Goal: Information Seeking & Learning: Understand process/instructions

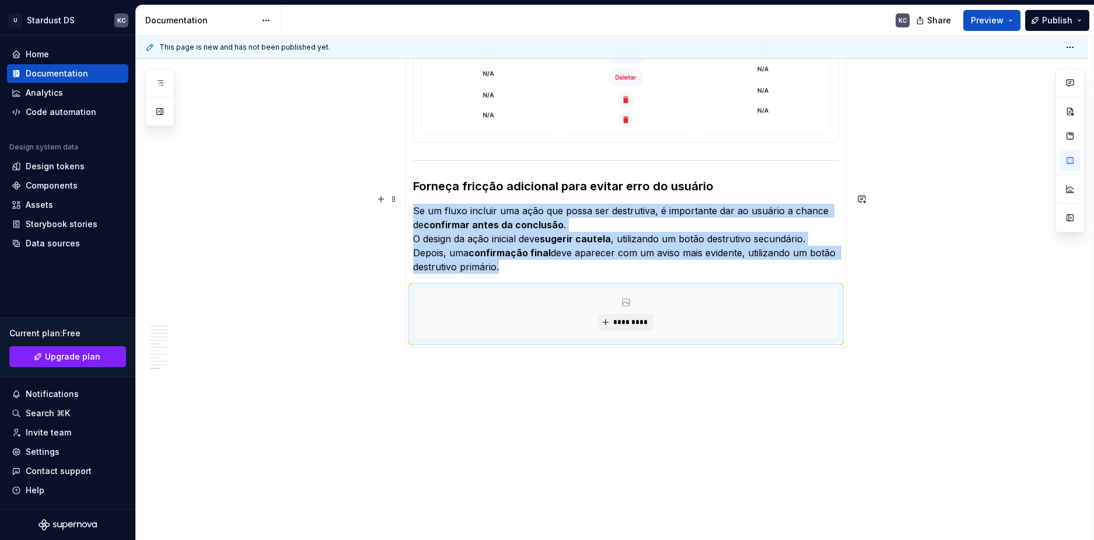
scroll to position [3647, 0]
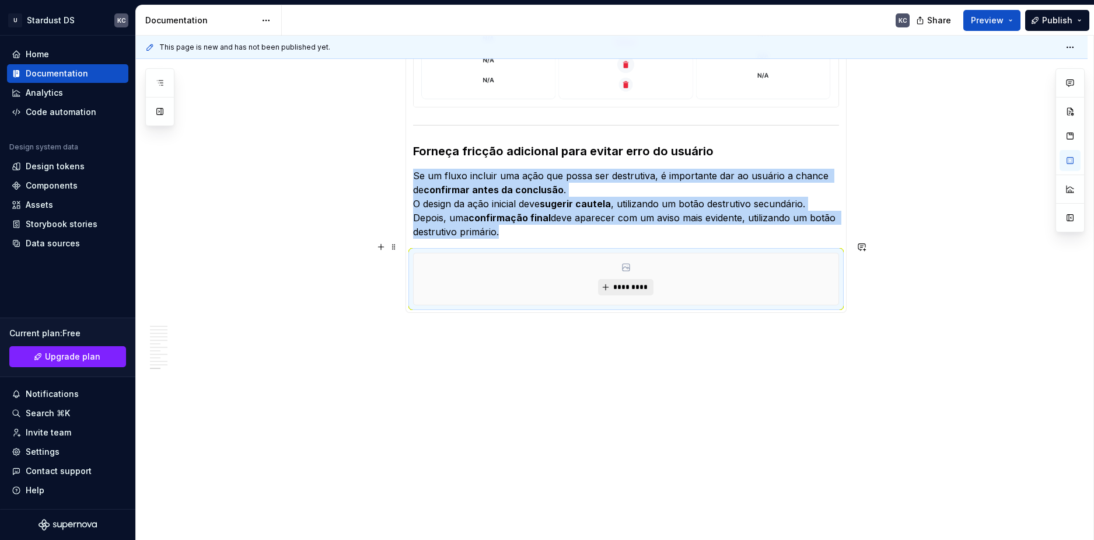
click at [625, 283] on span "*********" at bounding box center [631, 287] width 36 height 9
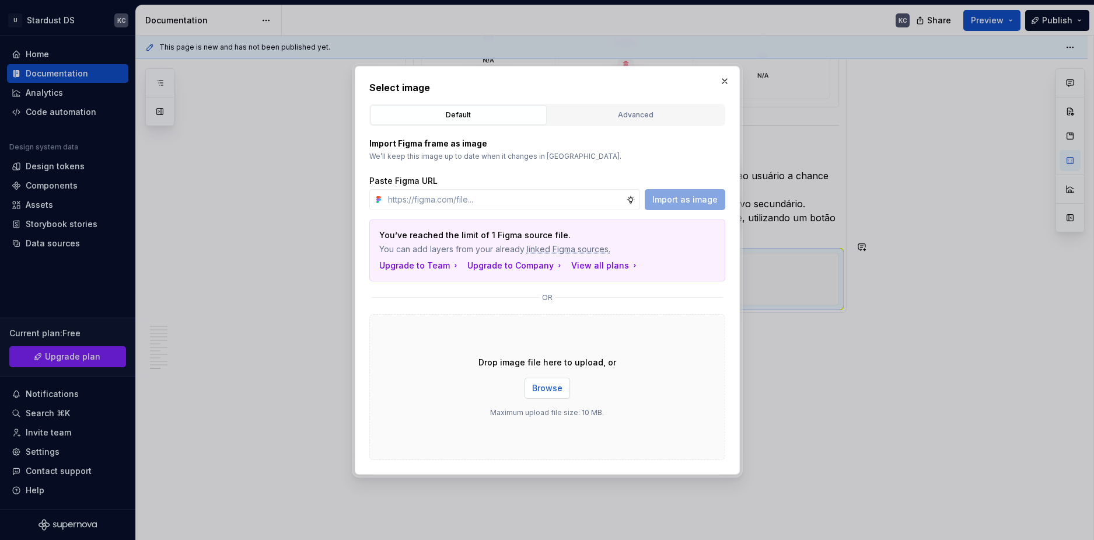
click at [555, 387] on span "Browse" at bounding box center [547, 388] width 30 height 12
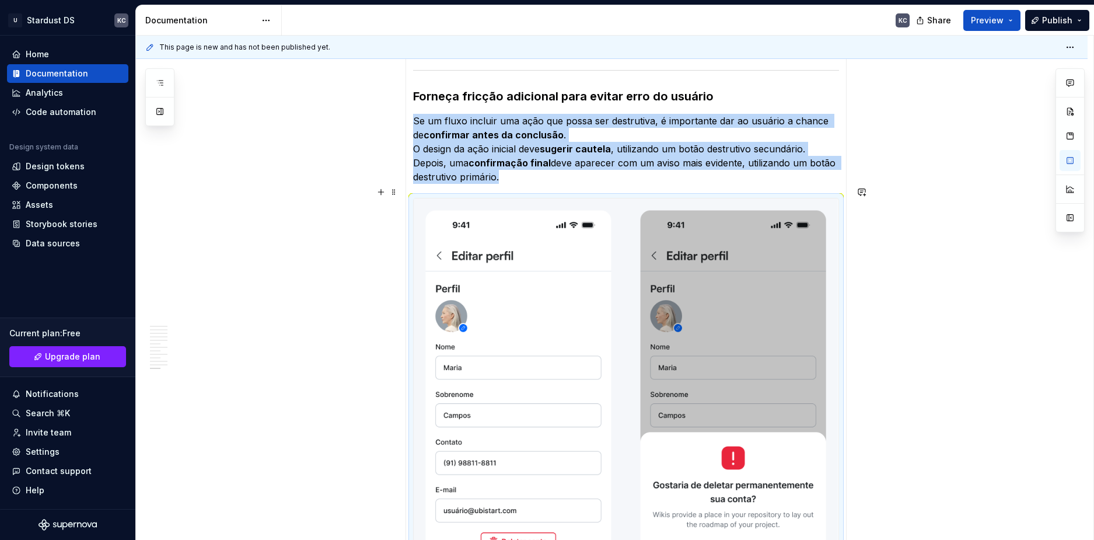
scroll to position [3665, 0]
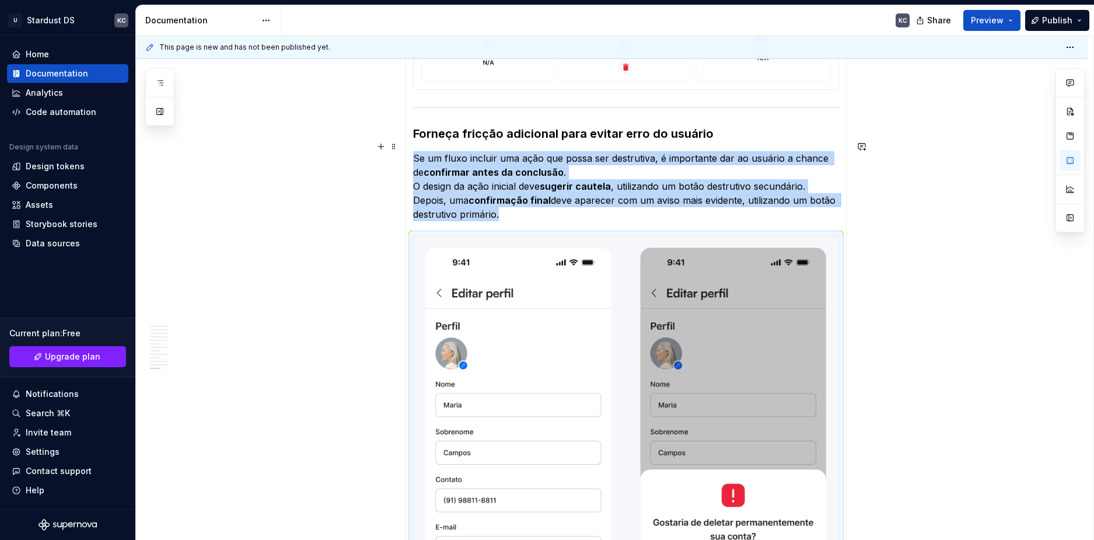
click at [396, 148] on span at bounding box center [393, 146] width 9 height 16
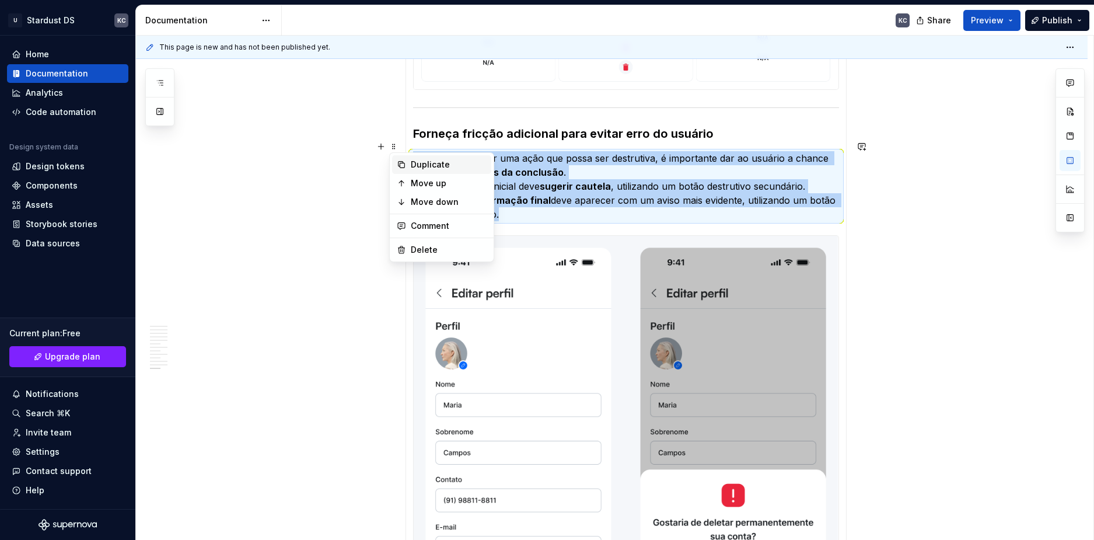
click at [410, 165] on div "Duplicate" at bounding box center [441, 164] width 99 height 19
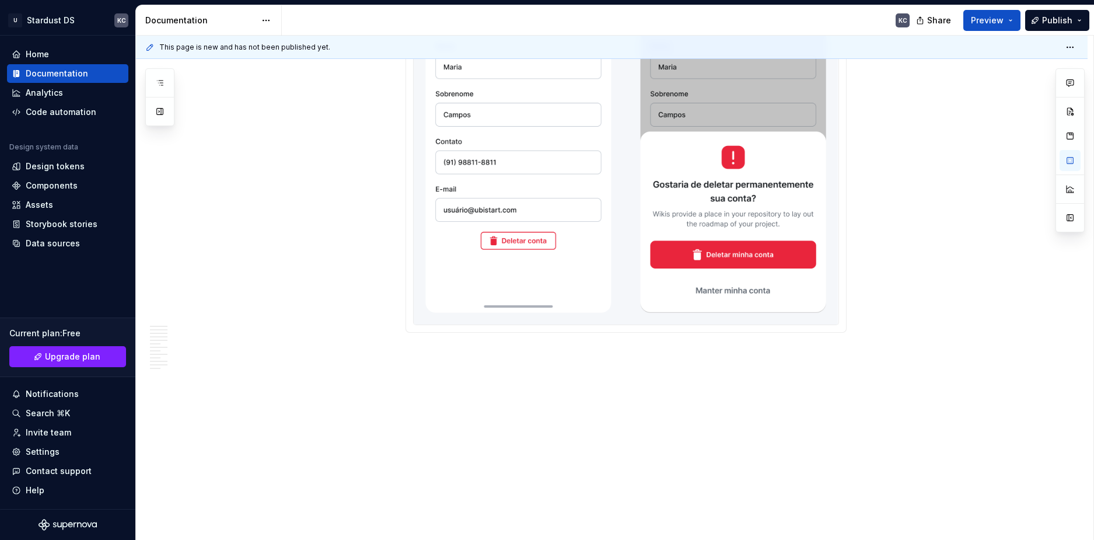
scroll to position [4080, 0]
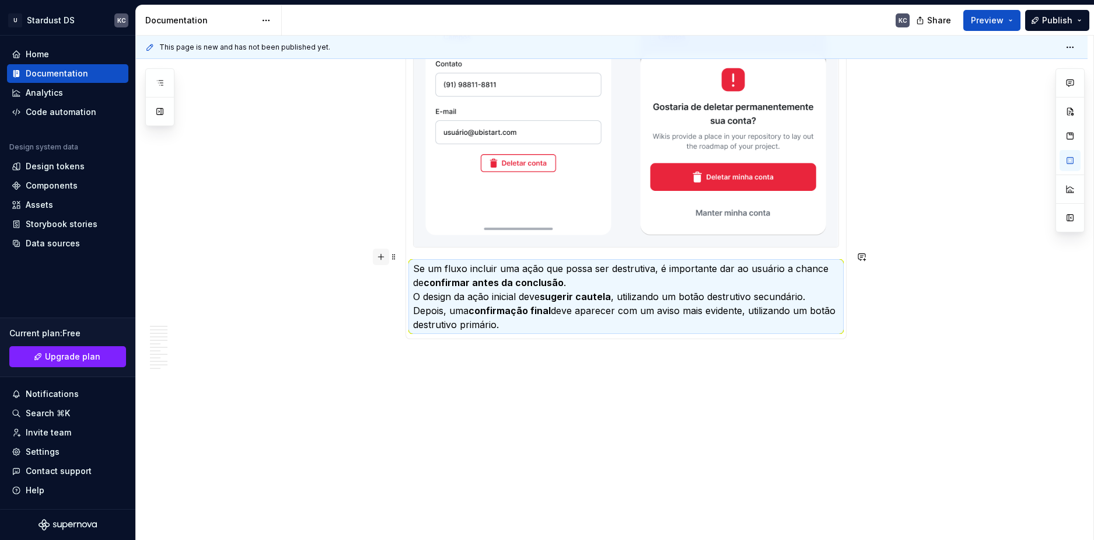
click at [385, 257] on button "button" at bounding box center [381, 257] width 16 height 16
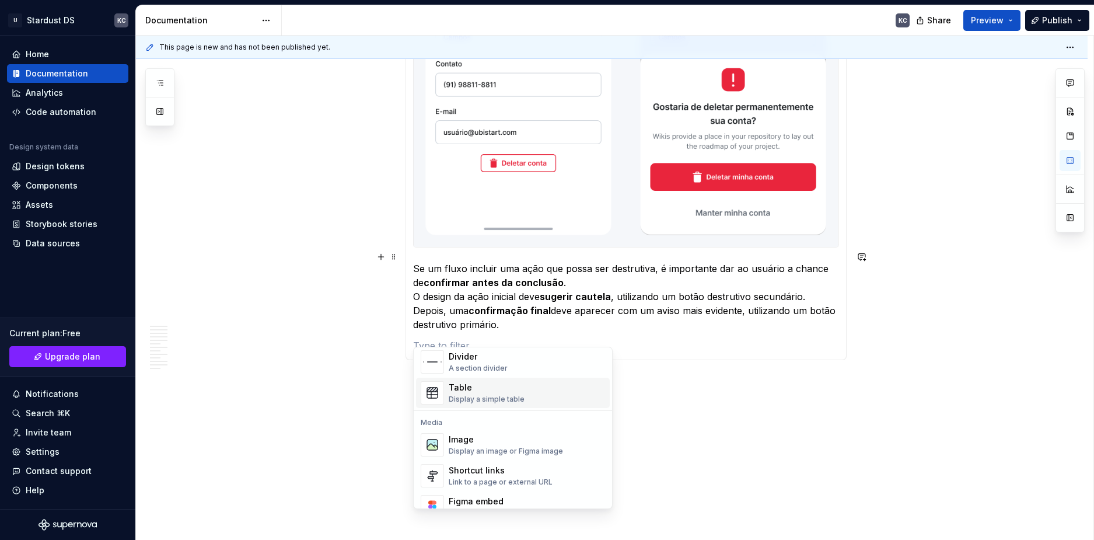
scroll to position [409, 0]
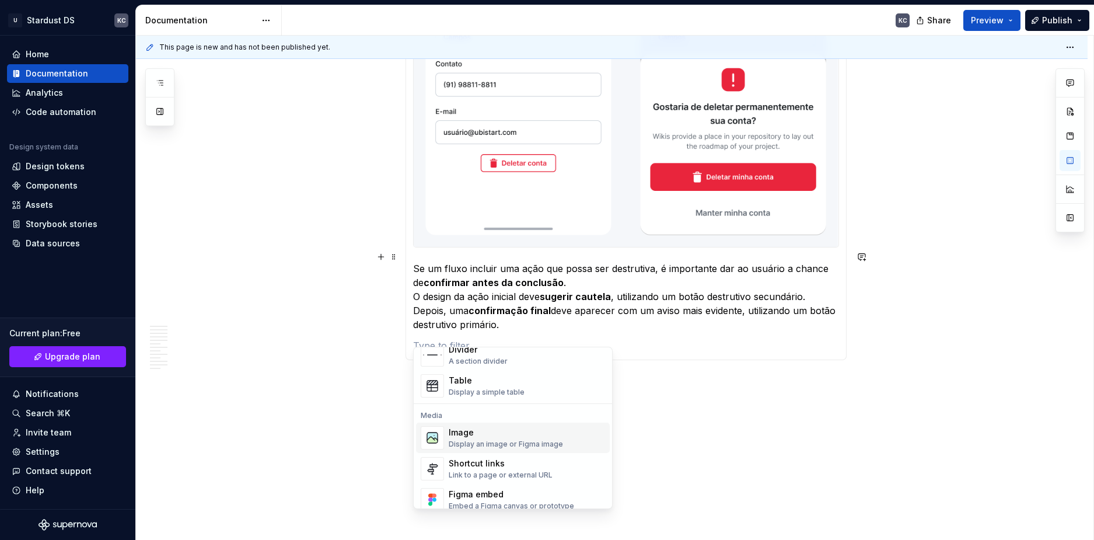
click at [483, 448] on div "Display an image or Figma image" at bounding box center [506, 444] width 114 height 9
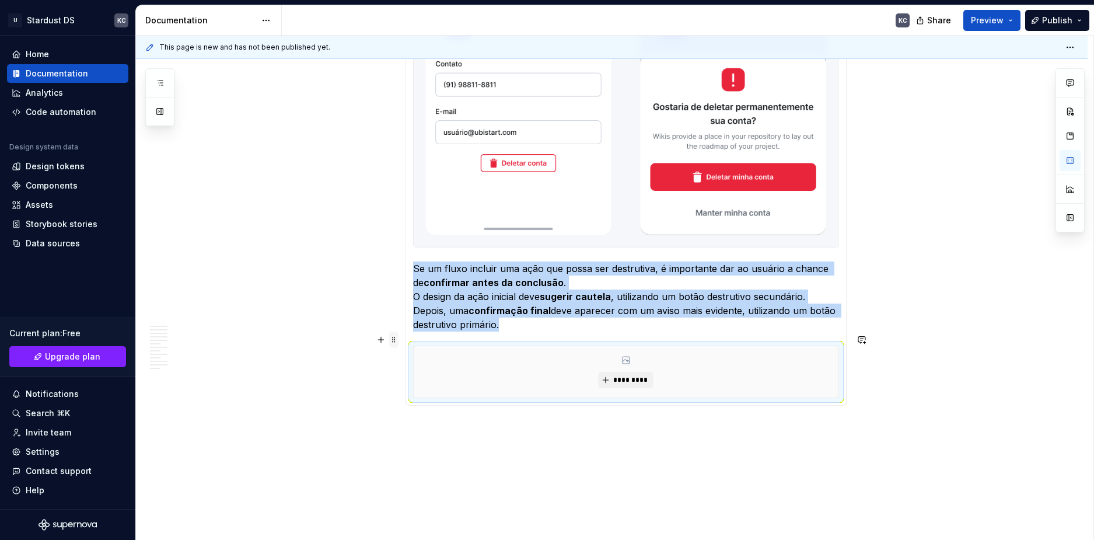
click at [393, 338] on span at bounding box center [393, 340] width 9 height 16
click at [421, 438] on div "Delete" at bounding box center [449, 443] width 76 height 12
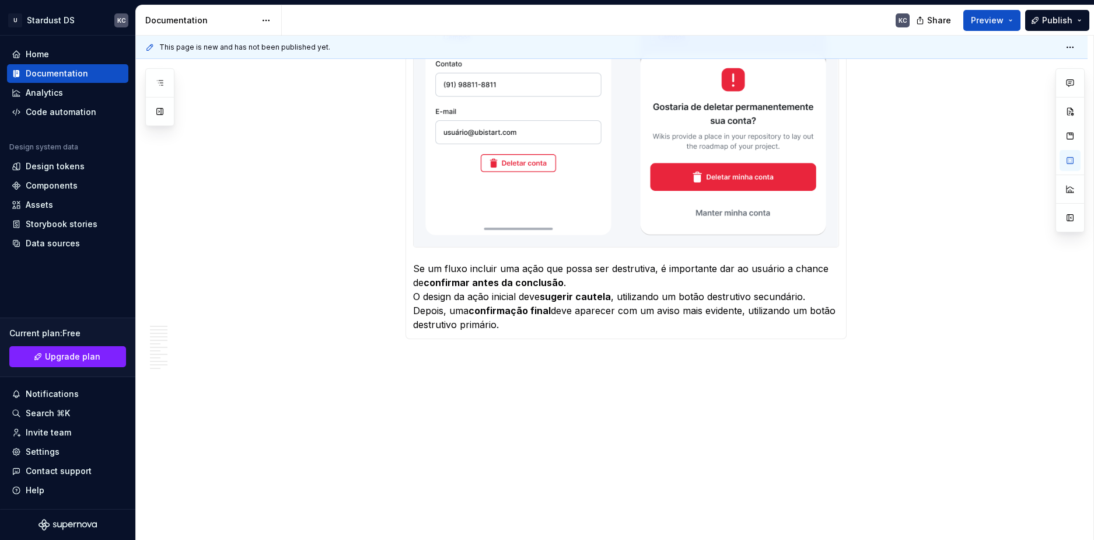
click at [516, 315] on p "Se um fluxo incluir uma ação que possa ser destrutiva, é importante dar ao usuá…" at bounding box center [626, 297] width 426 height 70
click at [381, 260] on button "button" at bounding box center [381, 257] width 16 height 16
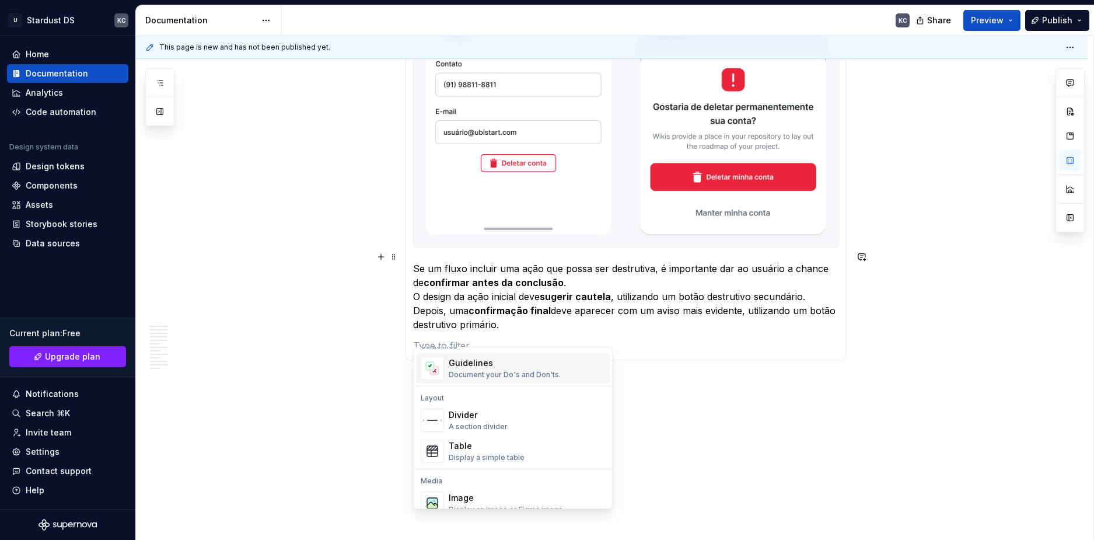
scroll to position [350, 0]
click at [491, 359] on div "Guidelines" at bounding box center [505, 356] width 112 height 12
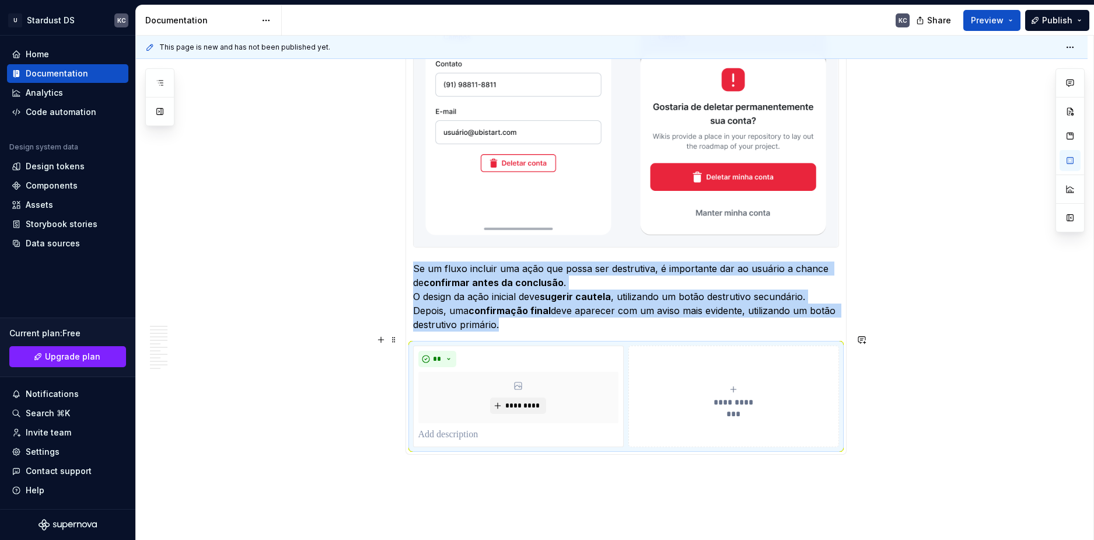
click at [739, 385] on div "**********" at bounding box center [734, 396] width 200 height 23
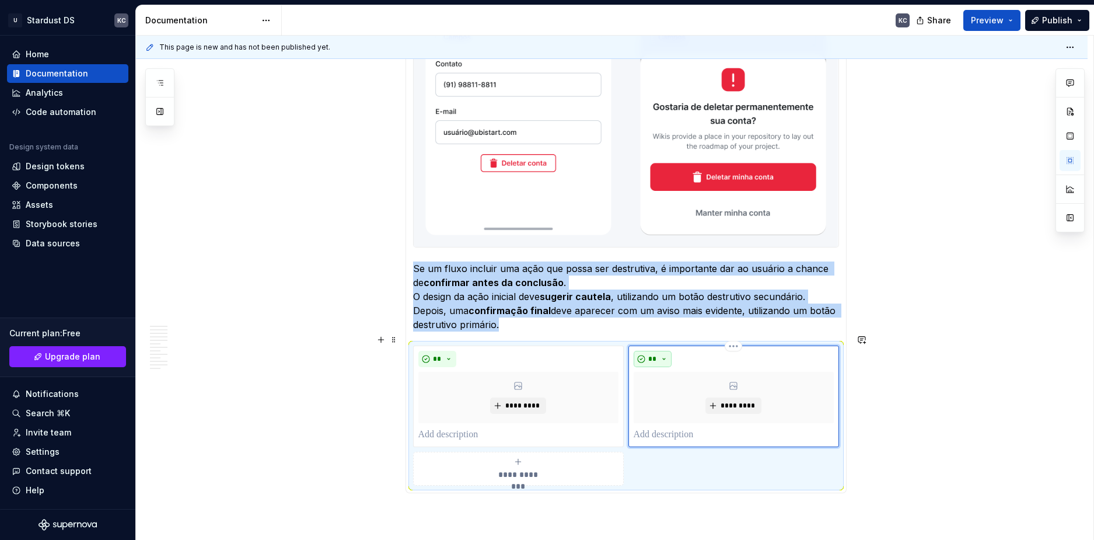
click at [666, 351] on button "**" at bounding box center [653, 359] width 39 height 16
click at [679, 388] on div "Don't" at bounding box center [681, 389] width 22 height 12
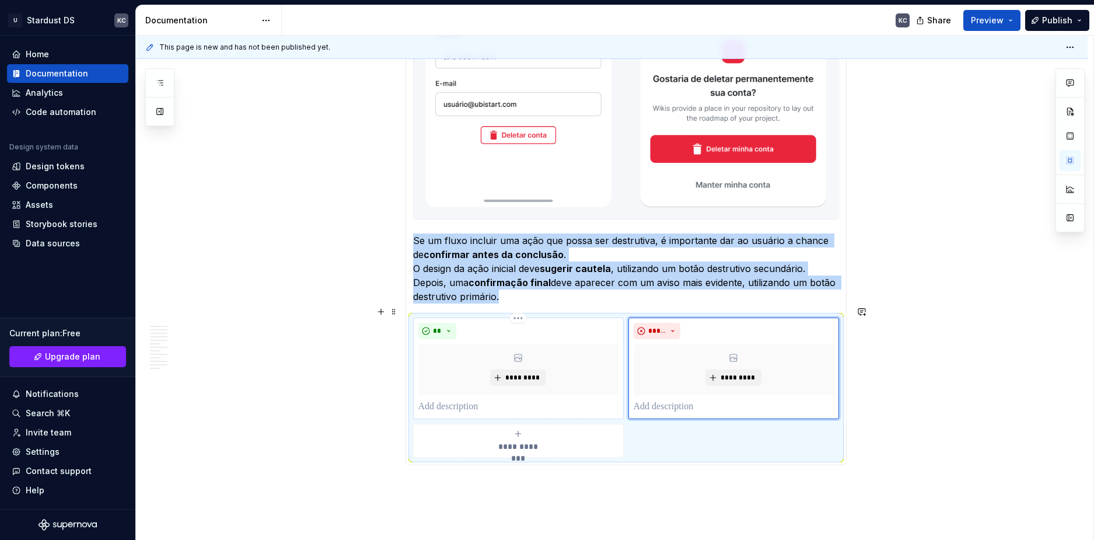
scroll to position [4255, 0]
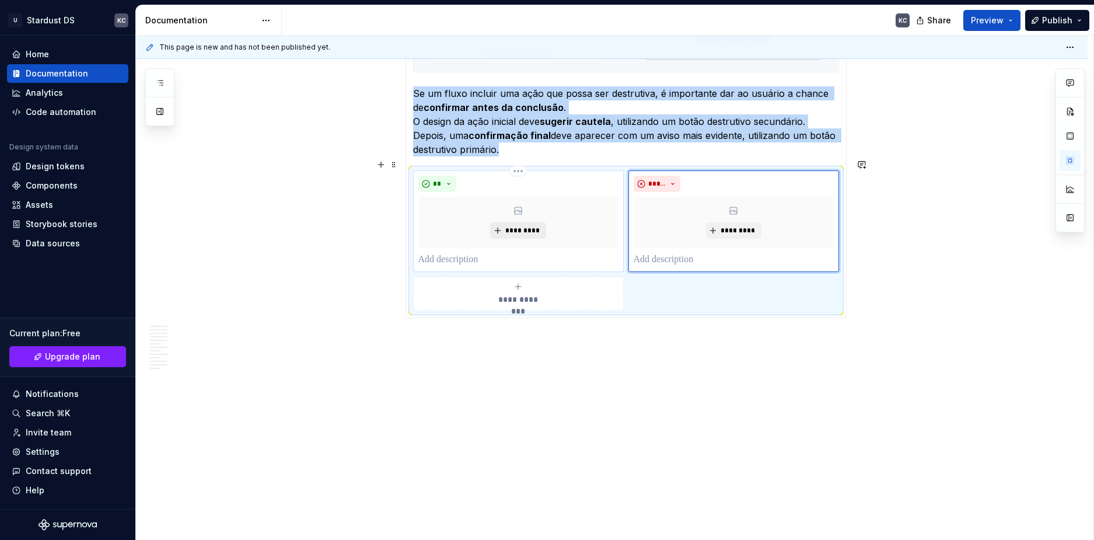
click at [524, 226] on span "*********" at bounding box center [523, 230] width 36 height 9
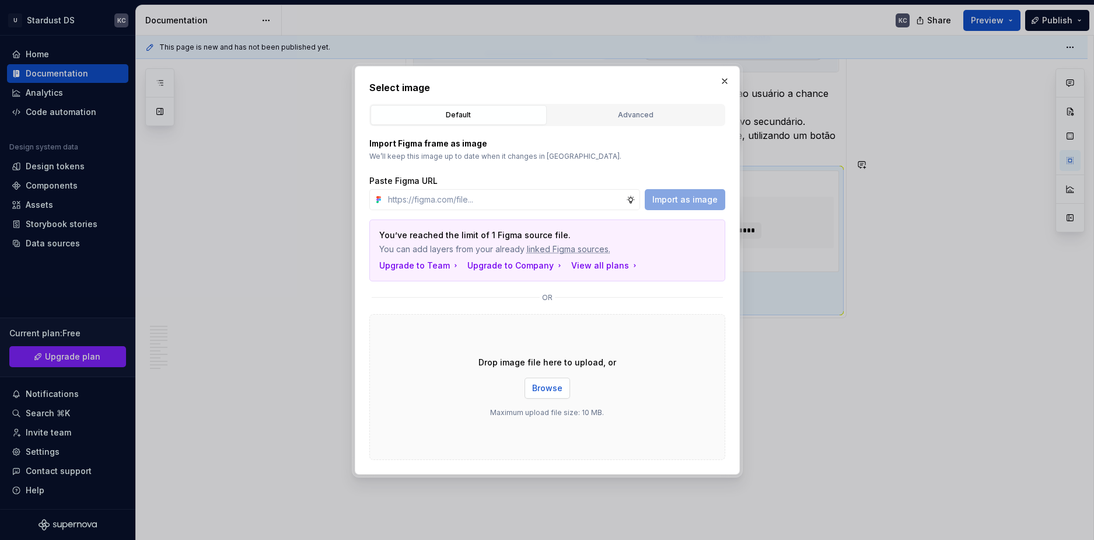
click at [555, 386] on span "Browse" at bounding box center [547, 388] width 30 height 12
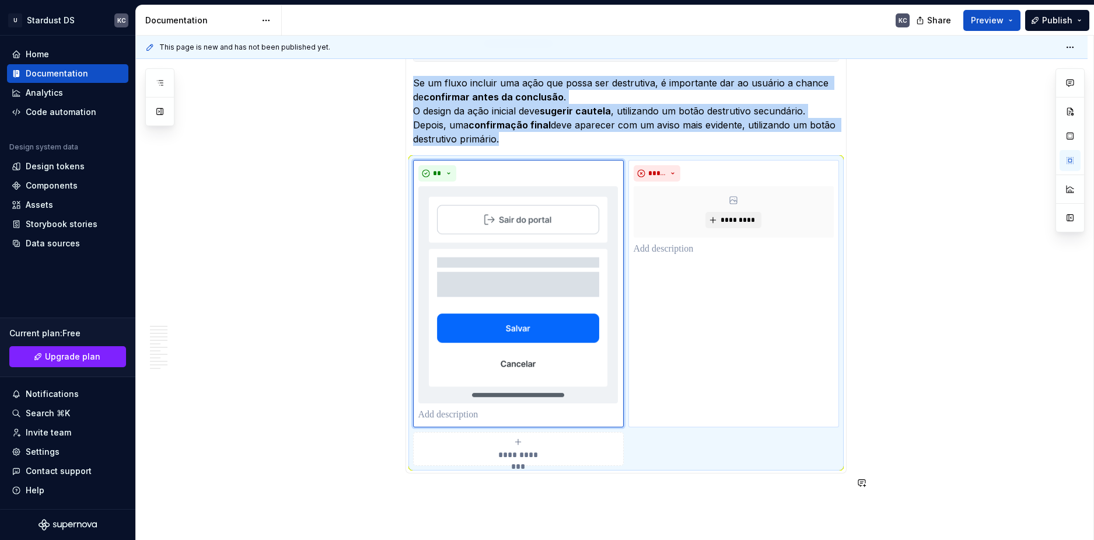
scroll to position [4251, 0]
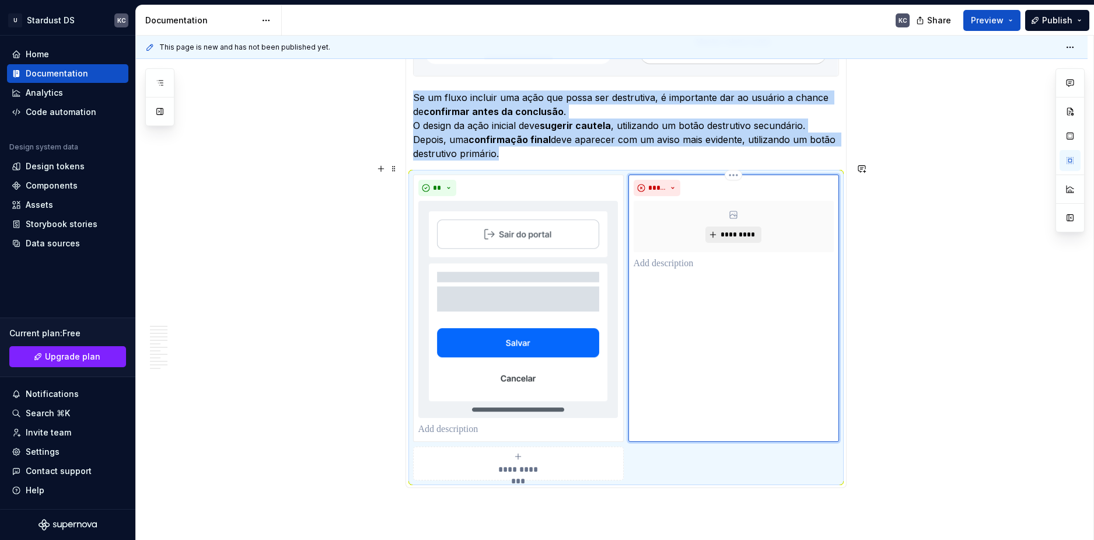
click at [737, 230] on span "*********" at bounding box center [738, 234] width 36 height 9
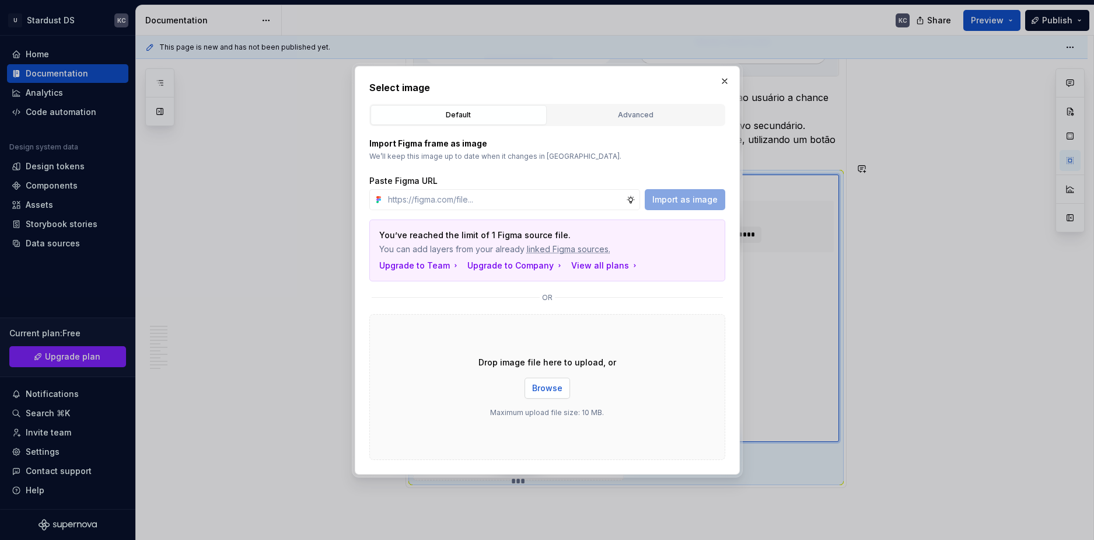
click at [557, 384] on span "Browse" at bounding box center [547, 388] width 30 height 12
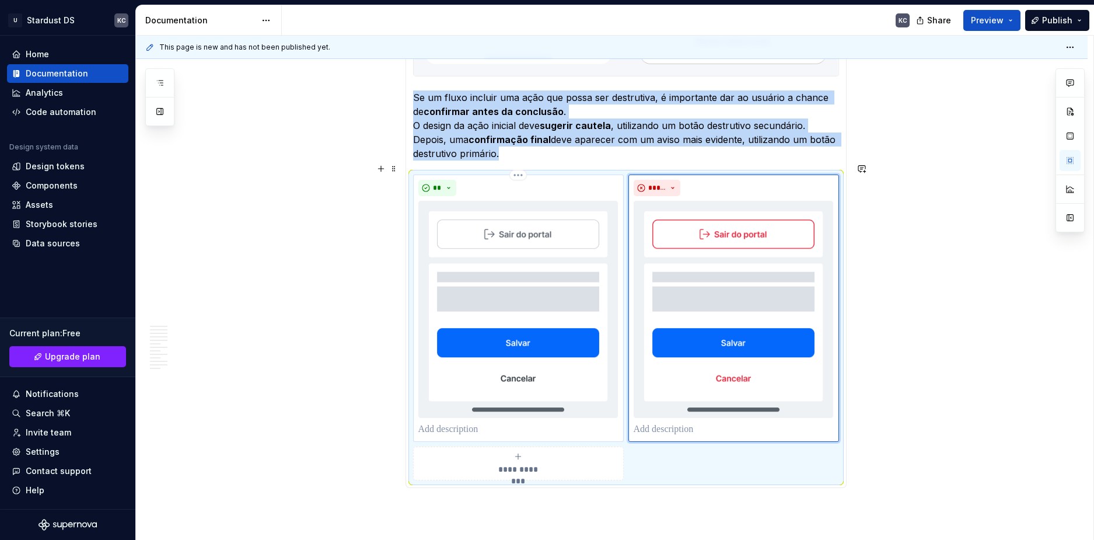
click at [470, 423] on p at bounding box center [519, 430] width 200 height 14
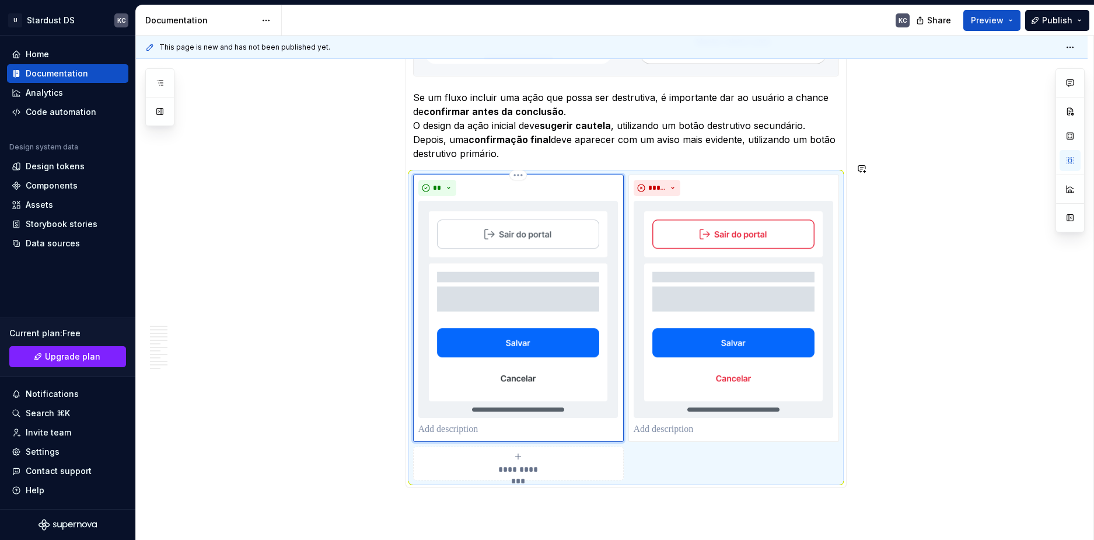
click at [470, 423] on p at bounding box center [519, 430] width 200 height 14
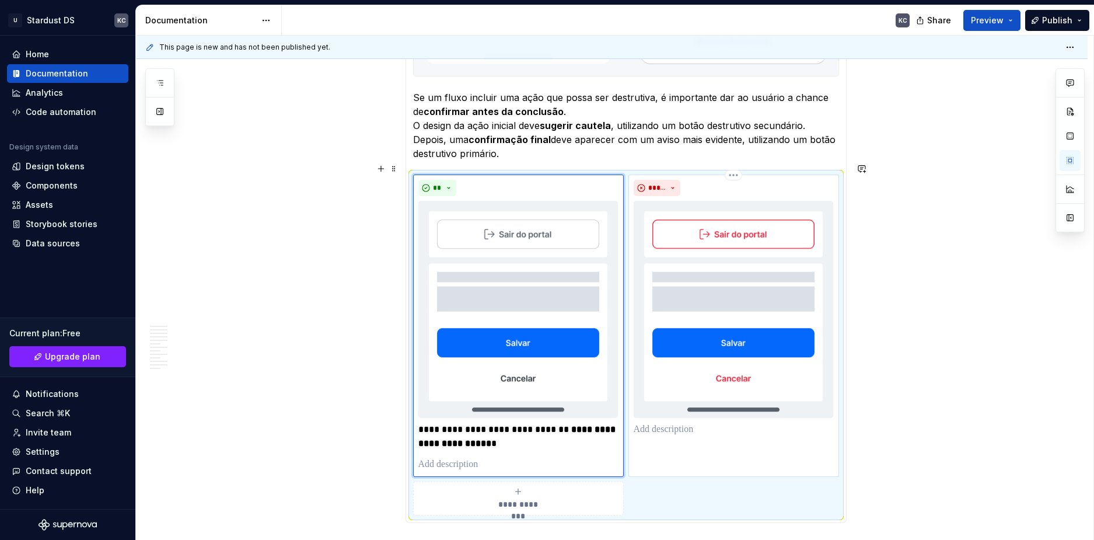
click at [670, 423] on p at bounding box center [734, 430] width 200 height 14
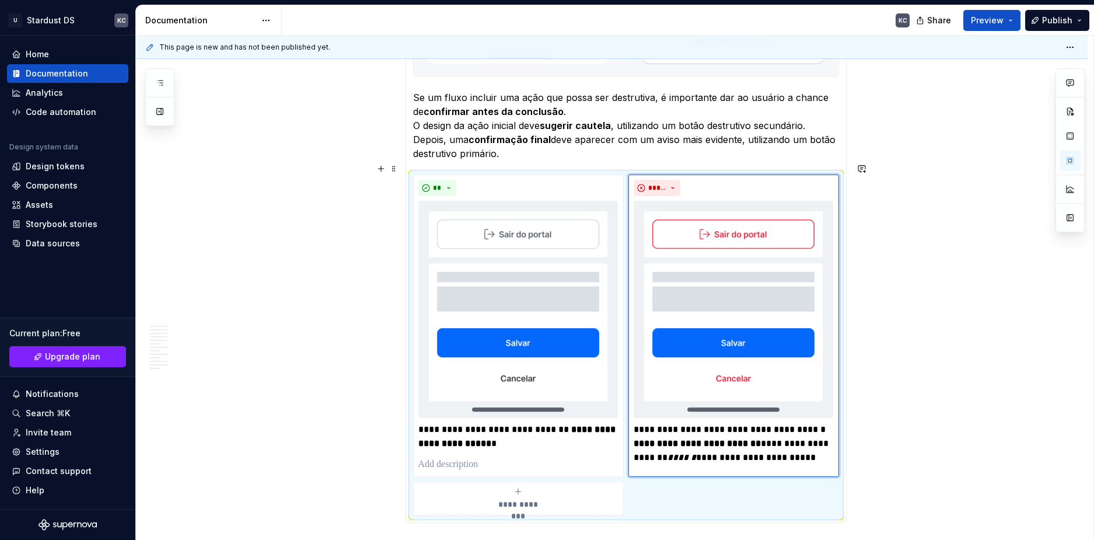
click at [992, 408] on div "**********" at bounding box center [615, 288] width 958 height 505
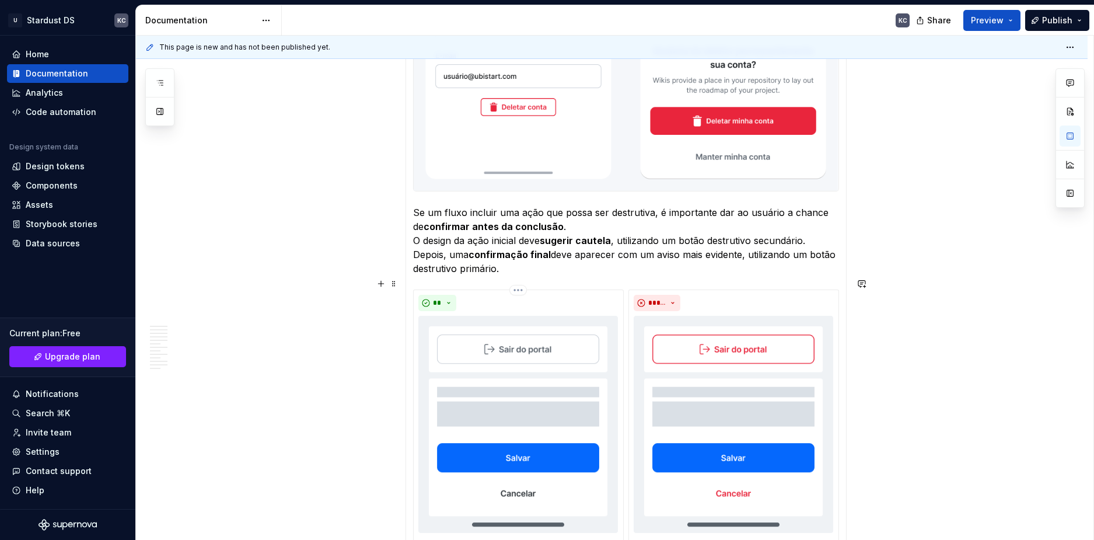
scroll to position [4076, 0]
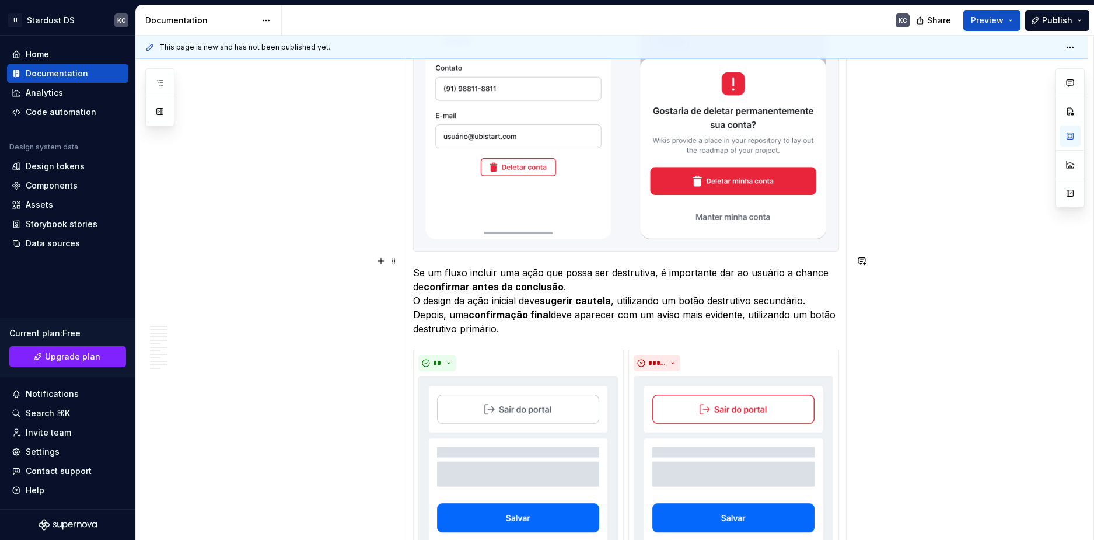
click at [484, 266] on p "Se um fluxo incluir uma ação que possa ser destrutiva, é importante dar ao usuá…" at bounding box center [626, 301] width 426 height 70
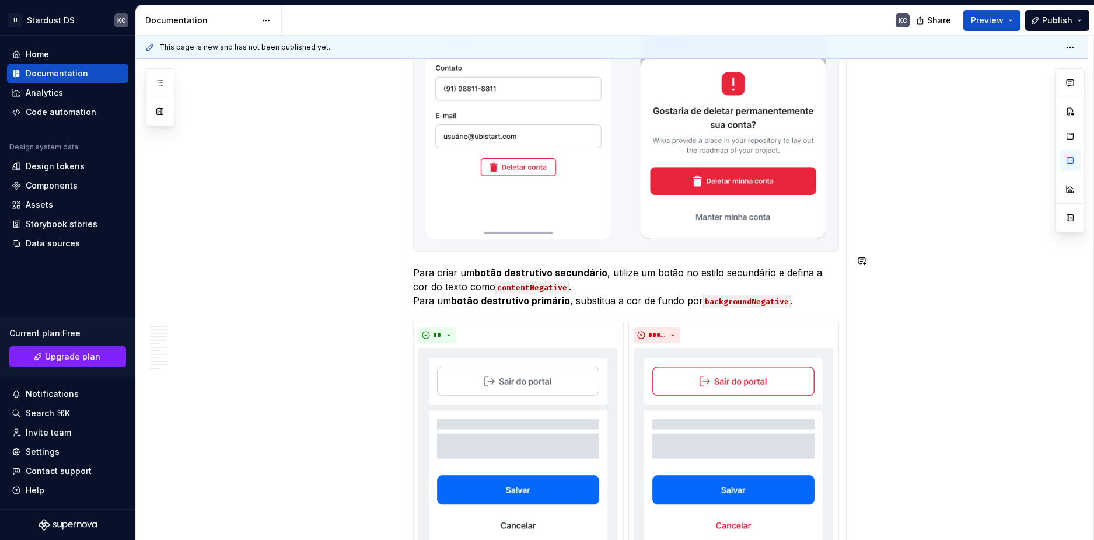
type textarea "*"
click at [591, 276] on p "Para criar um botão destrutivo secundário , utilize um botão no estilo secundár…" at bounding box center [626, 287] width 426 height 42
drag, startPoint x: 558, startPoint y: 278, endPoint x: 477, endPoint y: 275, distance: 80.6
click at [477, 275] on p "Para criar um botão destrutivo secundário , utilize um botão no estilo secundár…" at bounding box center [626, 287] width 426 height 42
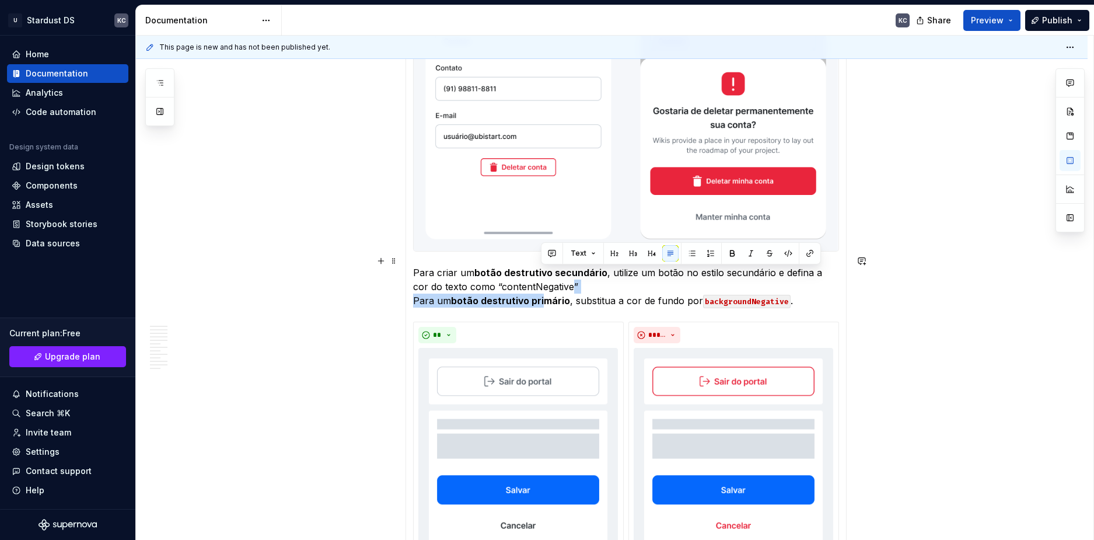
click at [501, 275] on p "Para criar um botão destrutivo secundário , utilize um botão no estilo secundár…" at bounding box center [626, 287] width 426 height 42
drag, startPoint x: 482, startPoint y: 274, endPoint x: 556, endPoint y: 276, distance: 73.6
click at [556, 276] on p "Para criar um botão destrutivo secundário , utilize um botão no estilo secundár…" at bounding box center [626, 287] width 426 height 42
click at [678, 251] on button "button" at bounding box center [674, 253] width 16 height 16
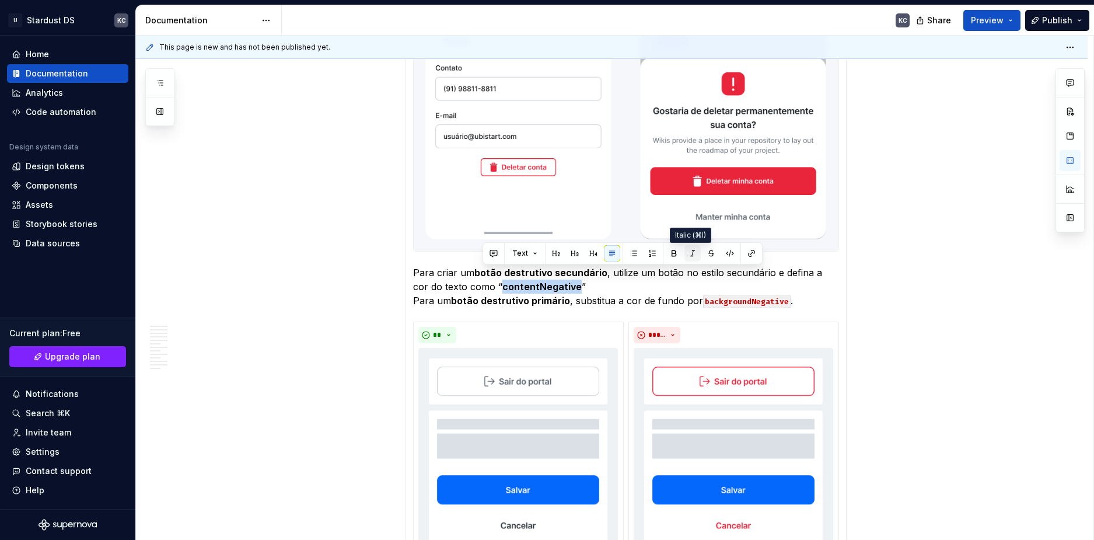
click at [691, 252] on button "button" at bounding box center [693, 253] width 16 height 16
click at [628, 271] on p "Para criar um botão destrutivo secundário , utilize um botão no estilo secundár…" at bounding box center [626, 287] width 426 height 42
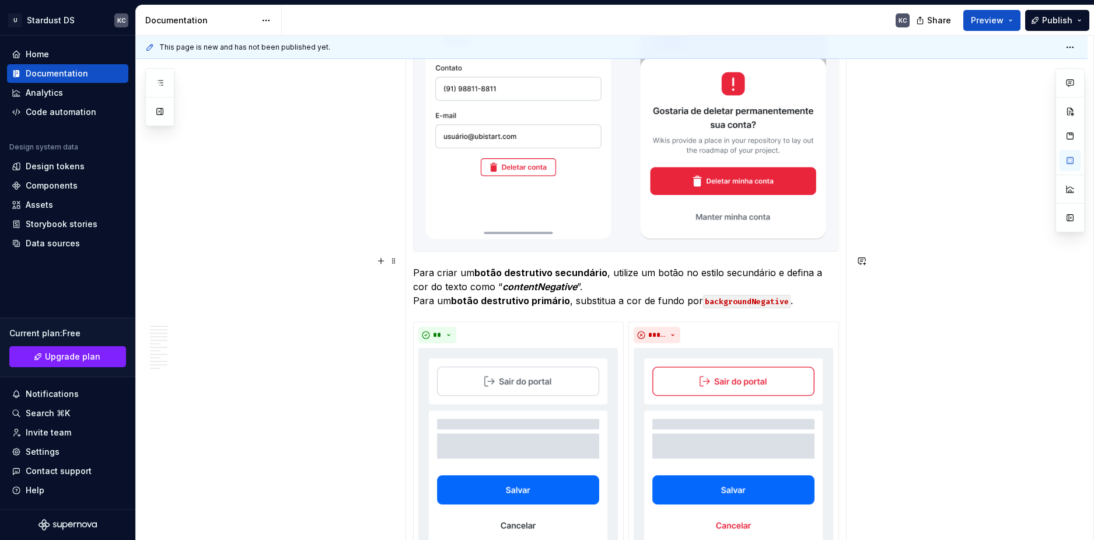
click at [698, 290] on p "Para criar um botão destrutivo secundário , utilize um botão no estilo secundár…" at bounding box center [626, 287] width 426 height 42
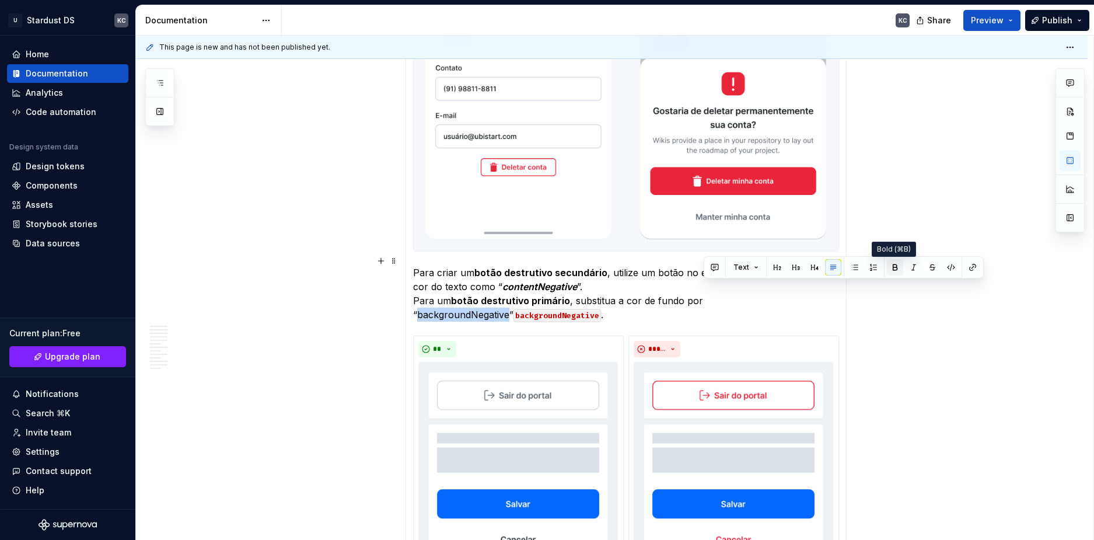
click at [892, 266] on button "button" at bounding box center [895, 267] width 16 height 16
click at [908, 263] on button "button" at bounding box center [914, 267] width 16 height 16
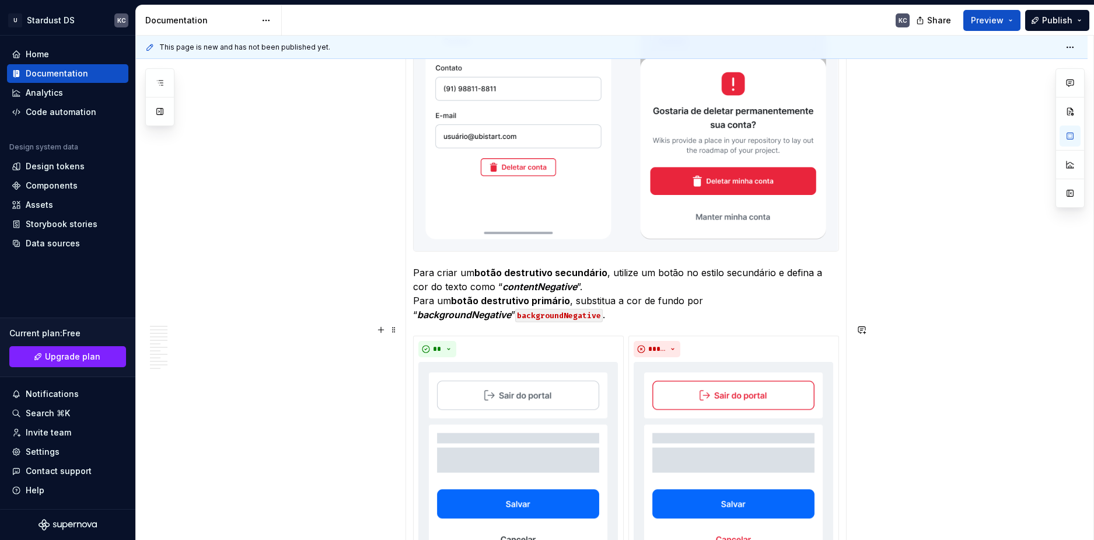
scroll to position [4238, 0]
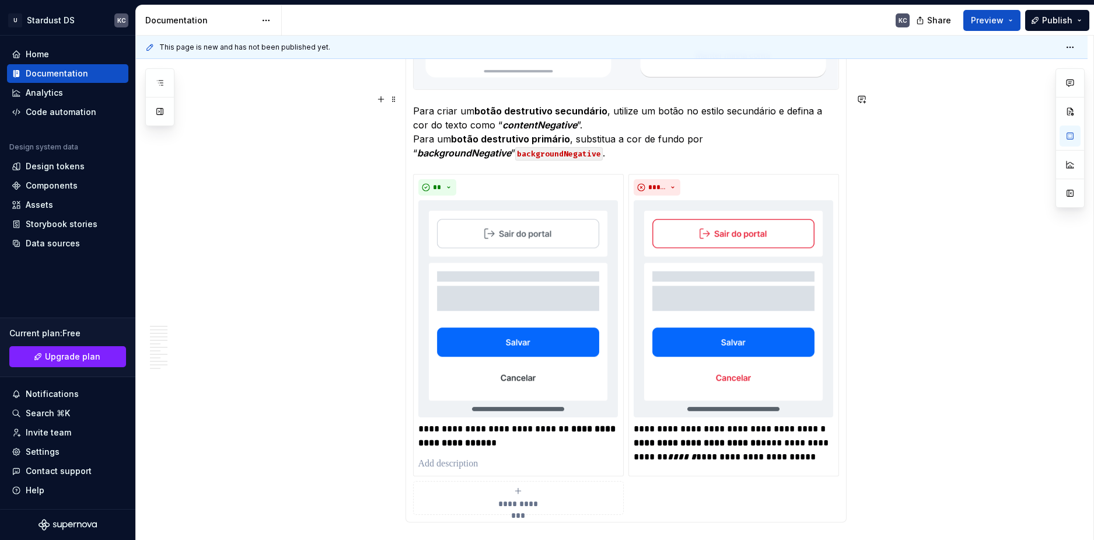
click at [510, 145] on p "Para criar um botão destrutivo secundário , utilize um botão no estilo secundár…" at bounding box center [626, 132] width 426 height 56
click at [818, 126] on p "Para criar um botão destrutivo secundário , utilize um botão no estilo secundár…" at bounding box center [626, 132] width 426 height 56
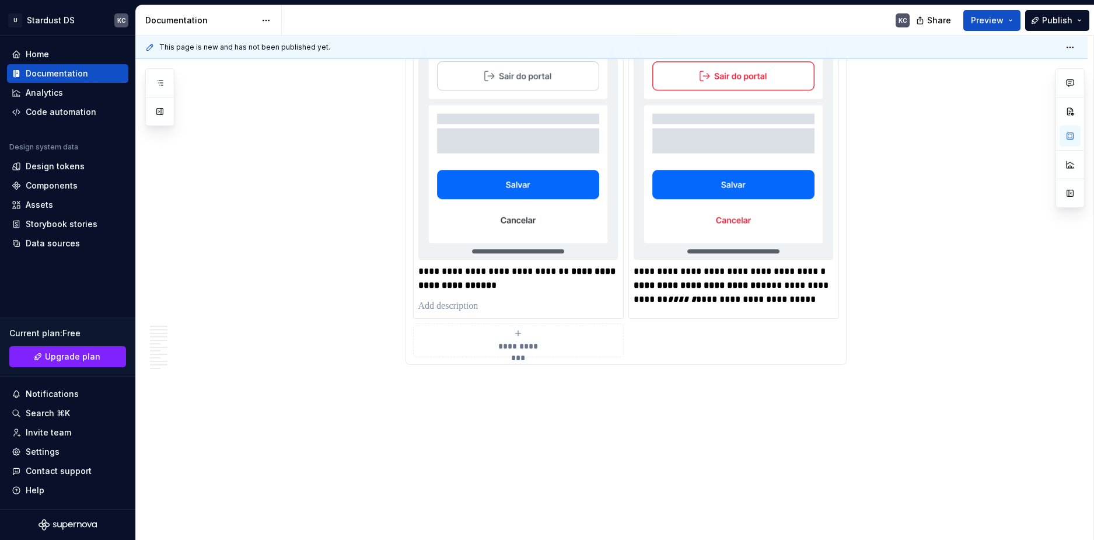
scroll to position [4375, 0]
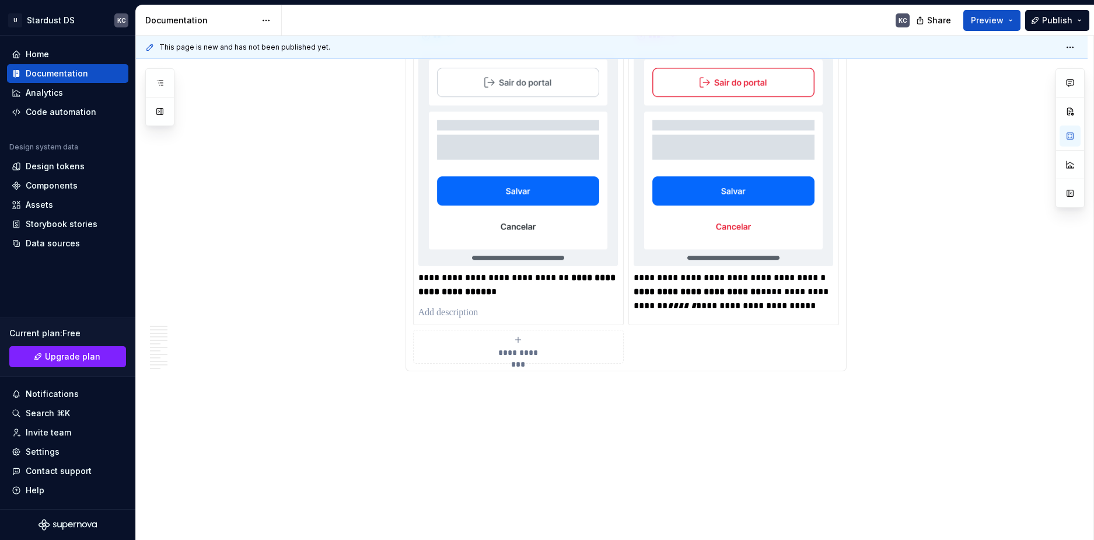
click at [652, 347] on div "**********" at bounding box center [626, 193] width 426 height 341
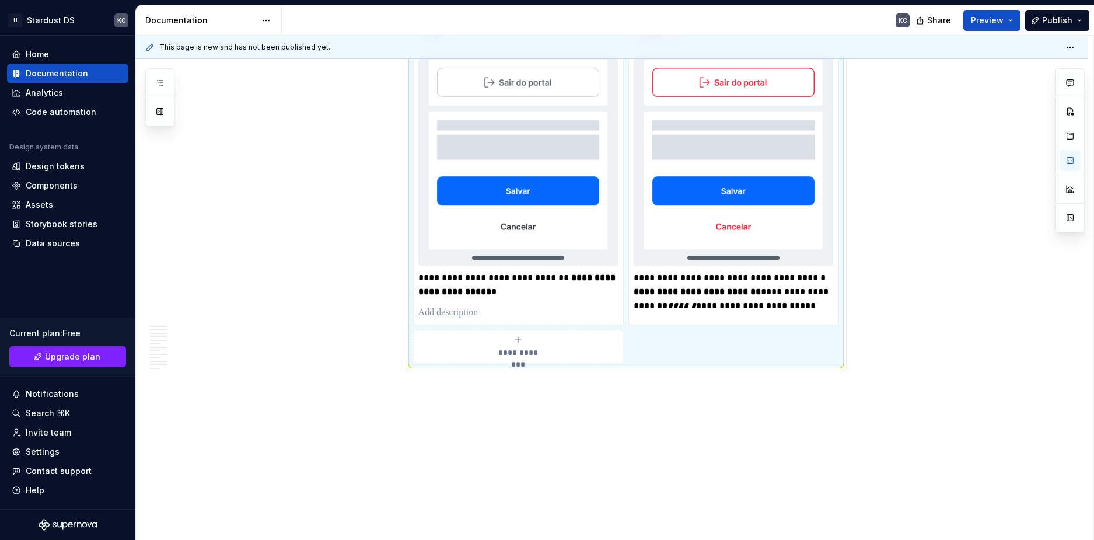
click at [839, 322] on div "**********" at bounding box center [626, 193] width 426 height 341
click at [413, 240] on div "**********" at bounding box center [626, 193] width 426 height 341
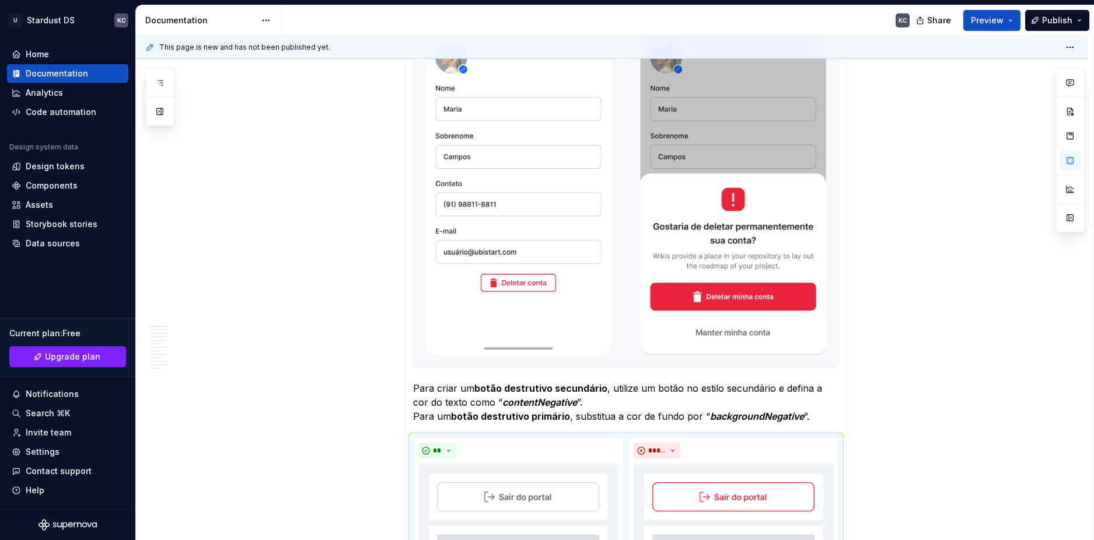
scroll to position [3966, 0]
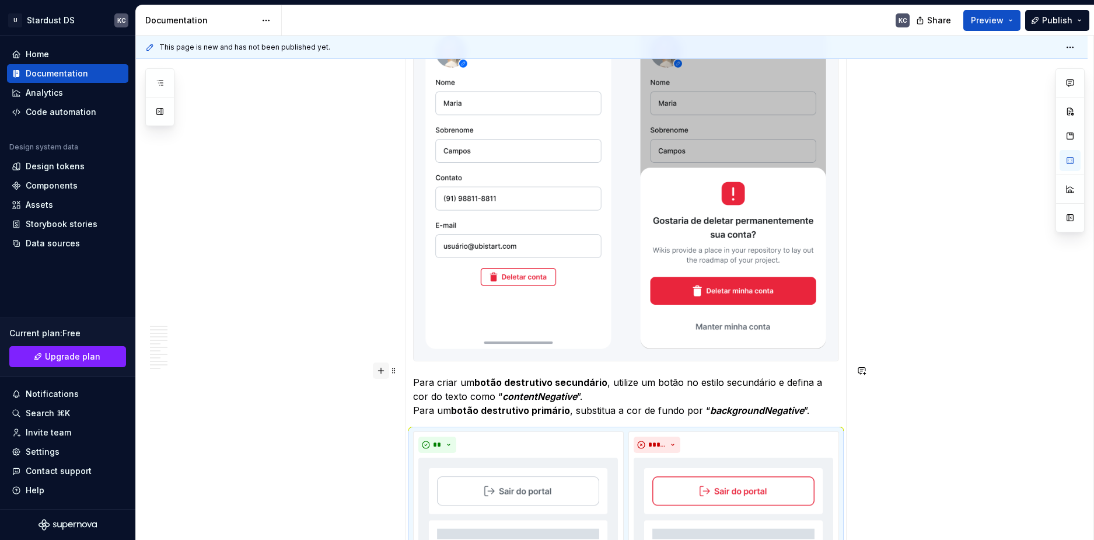
click at [382, 375] on button "button" at bounding box center [381, 370] width 16 height 16
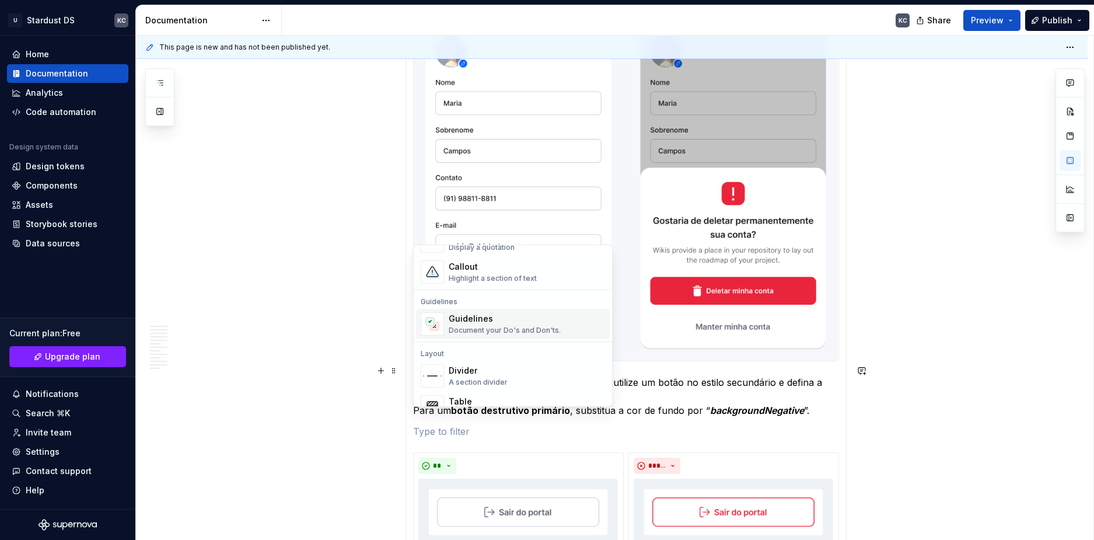
scroll to position [292, 0]
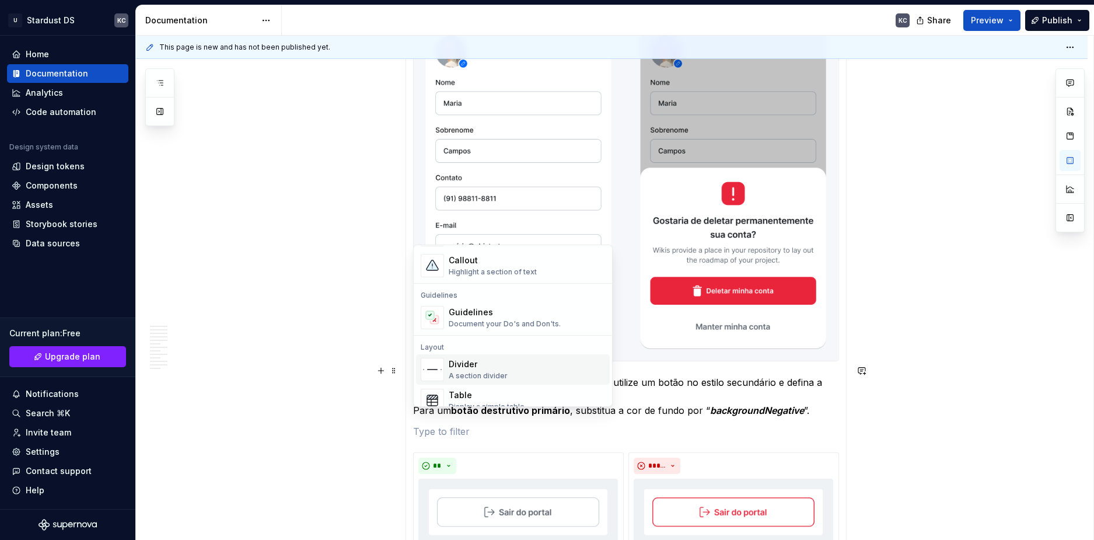
click at [468, 368] on div "Divider" at bounding box center [478, 364] width 59 height 12
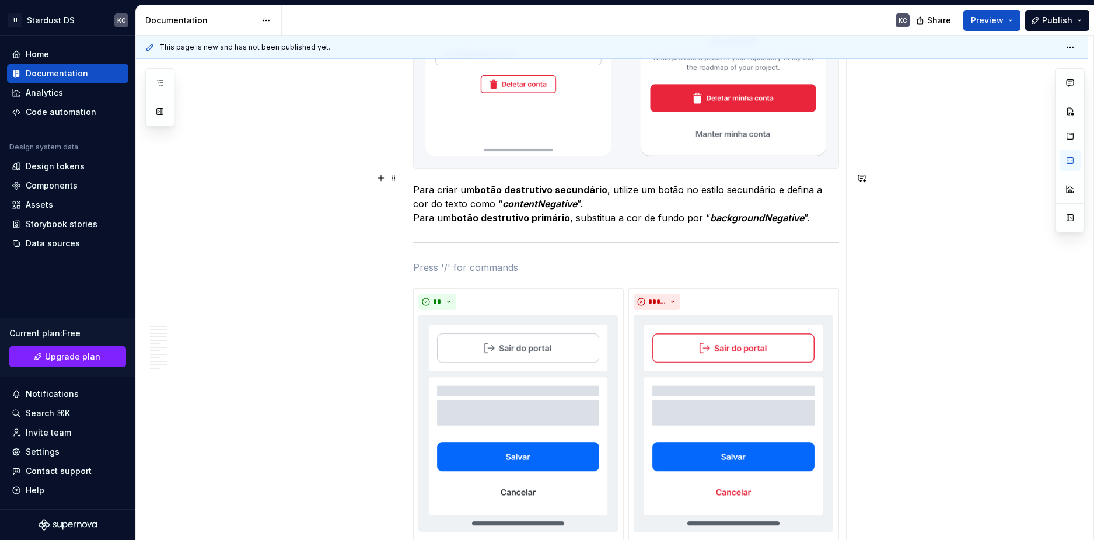
scroll to position [4200, 0]
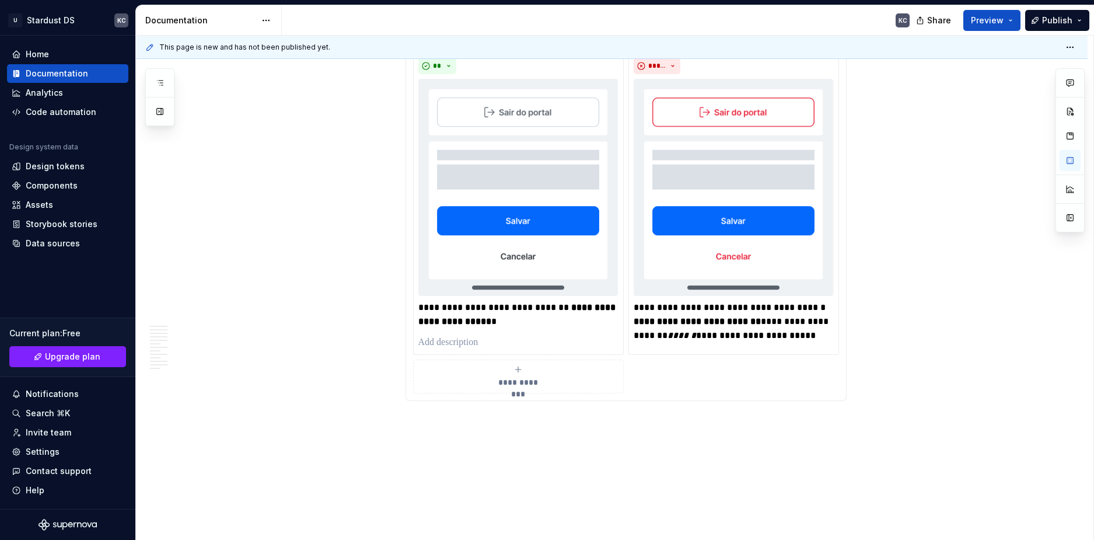
scroll to position [4434, 0]
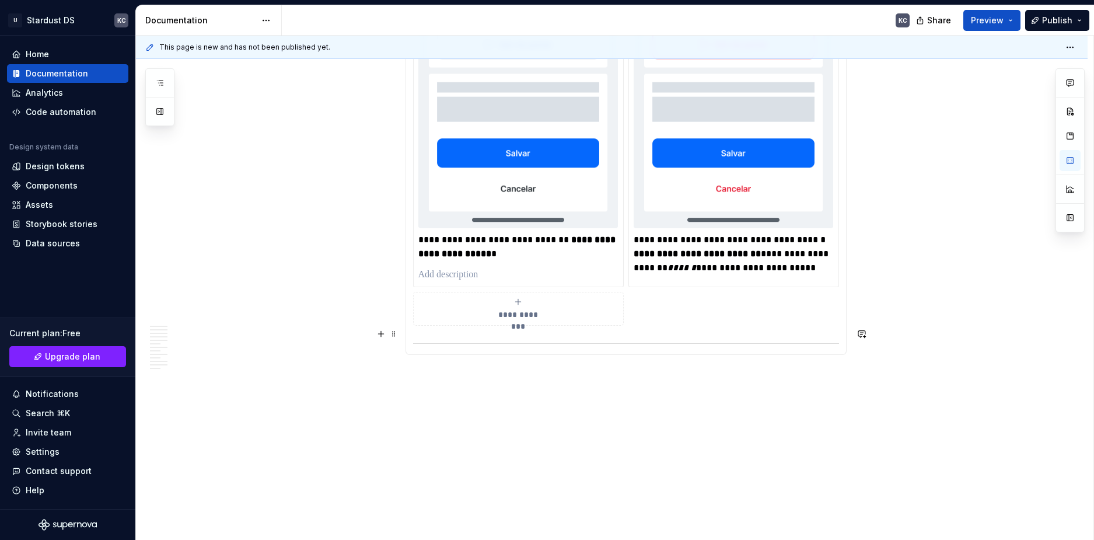
click at [381, 332] on button "button" at bounding box center [381, 334] width 16 height 16
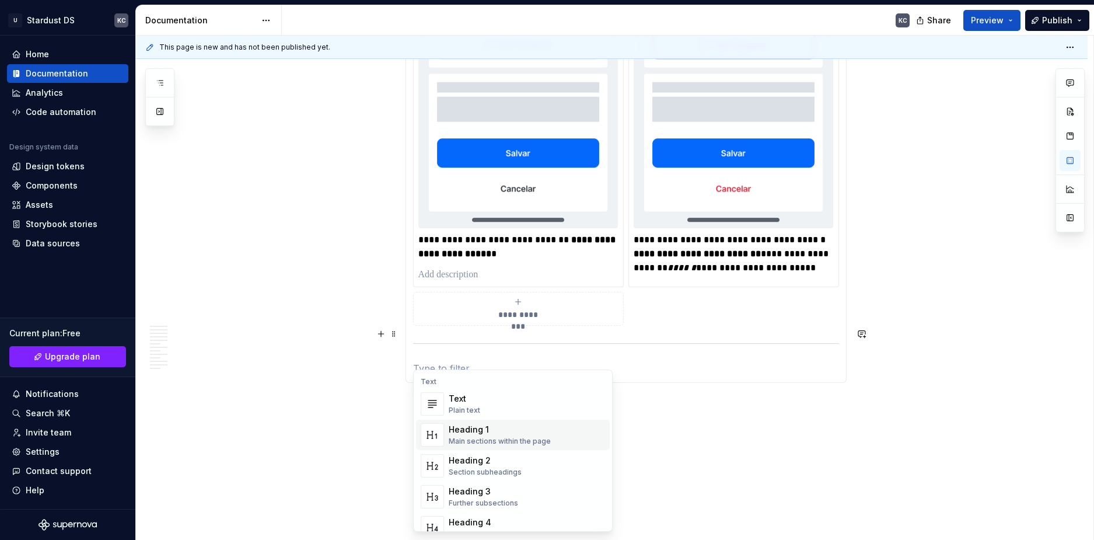
click at [482, 428] on div "Heading 1" at bounding box center [500, 430] width 102 height 12
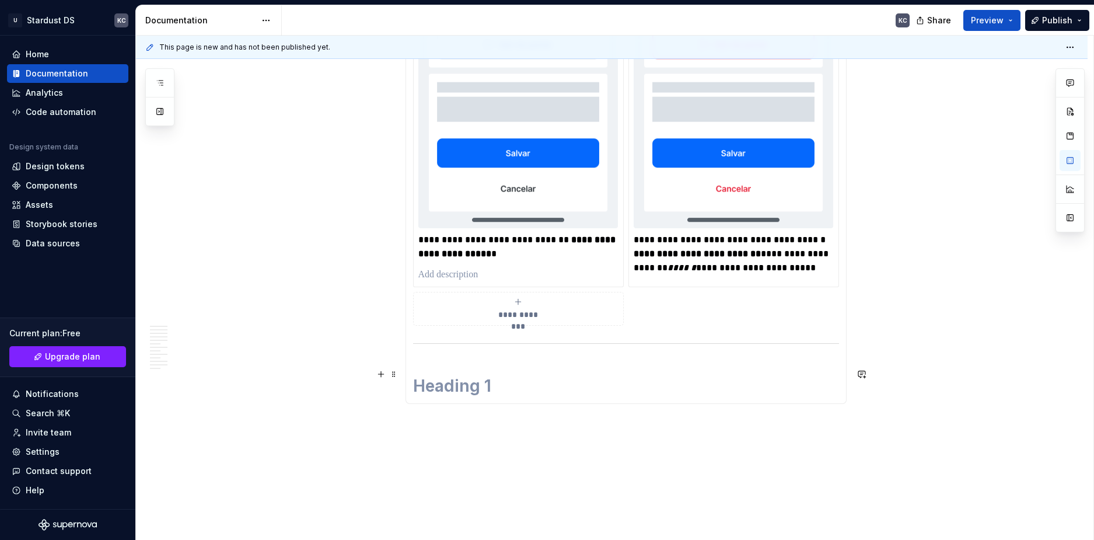
click at [459, 377] on h1 at bounding box center [626, 385] width 426 height 21
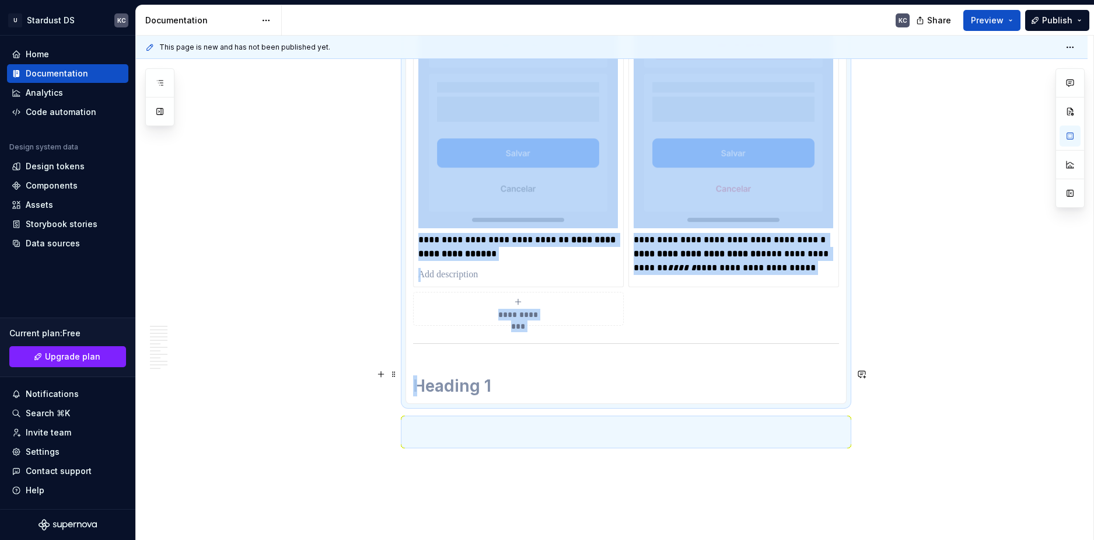
click at [463, 375] on h1 at bounding box center [626, 385] width 426 height 21
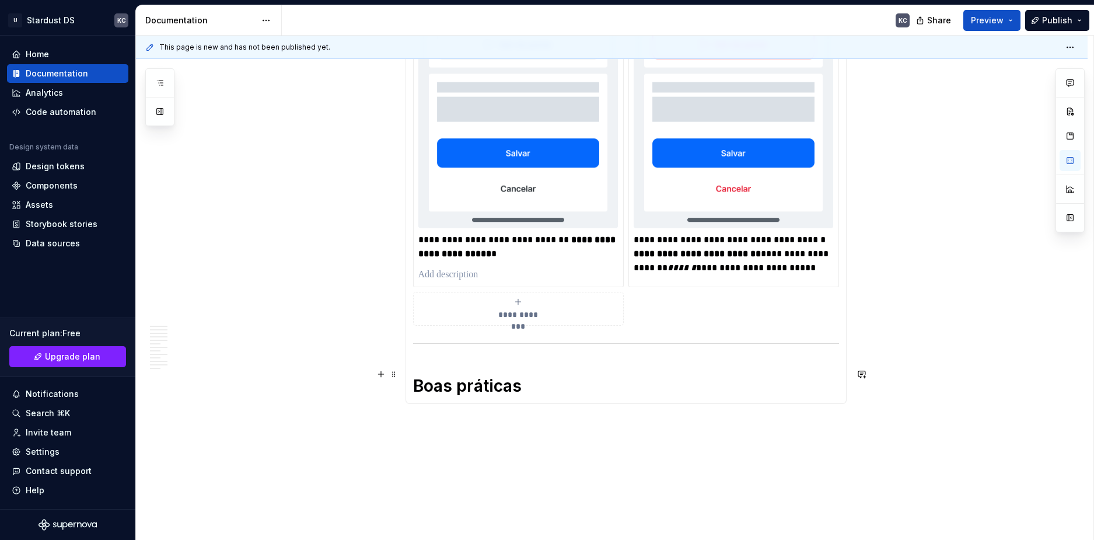
click at [532, 380] on h1 "Boas práticas" at bounding box center [626, 385] width 426 height 21
drag, startPoint x: 529, startPoint y: 243, endPoint x: 500, endPoint y: 242, distance: 29.8
click at [500, 242] on p "**********" at bounding box center [519, 247] width 200 height 28
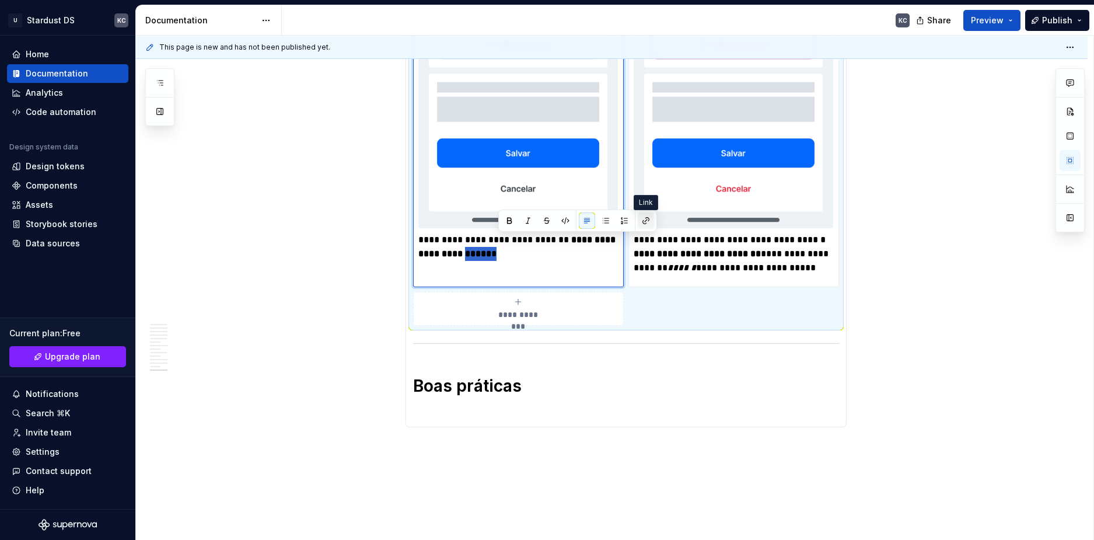
click at [645, 218] on button "button" at bounding box center [646, 220] width 16 height 16
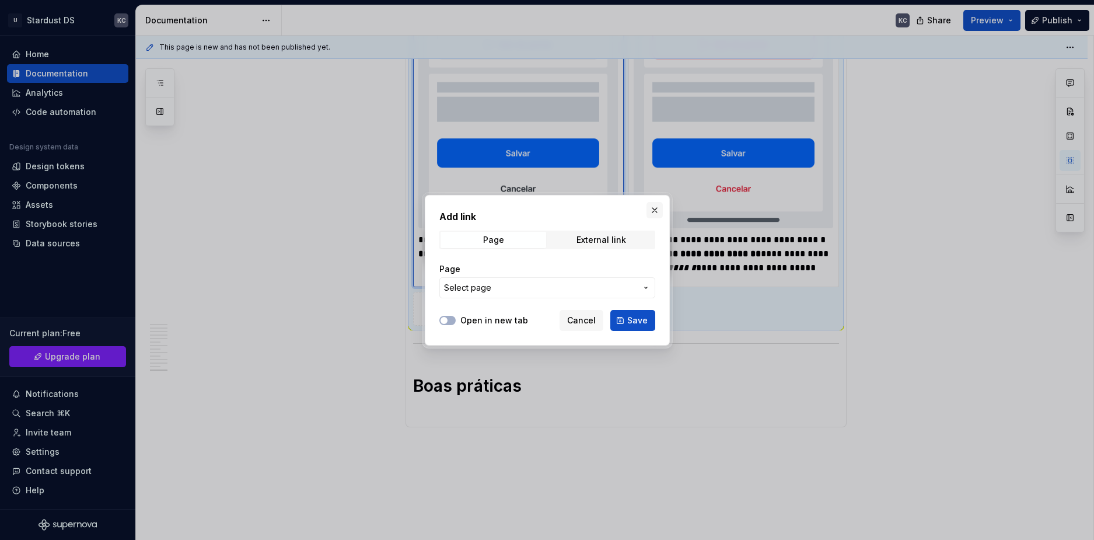
click at [656, 212] on button "button" at bounding box center [655, 210] width 16 height 16
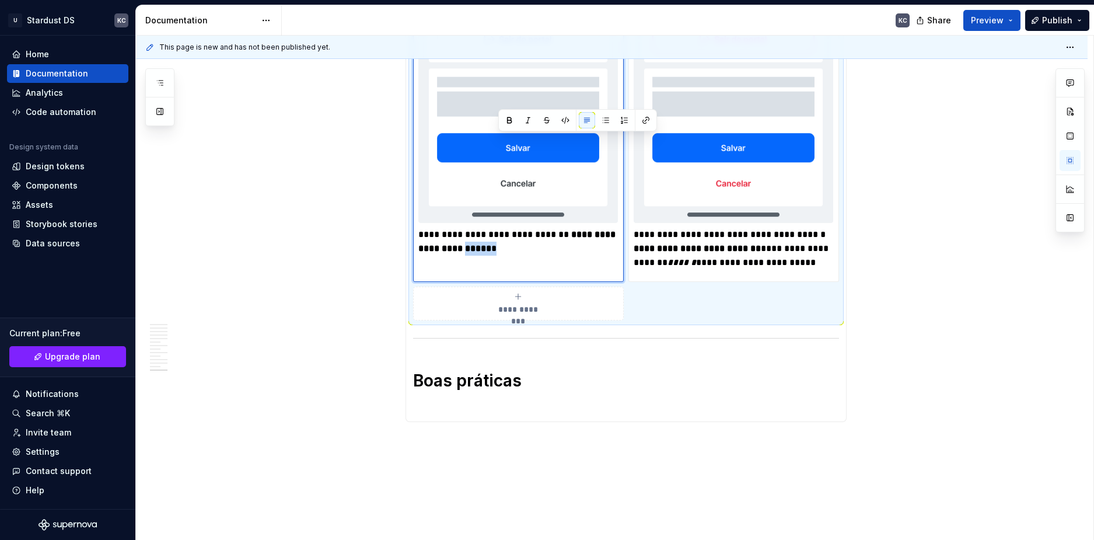
scroll to position [4432, 0]
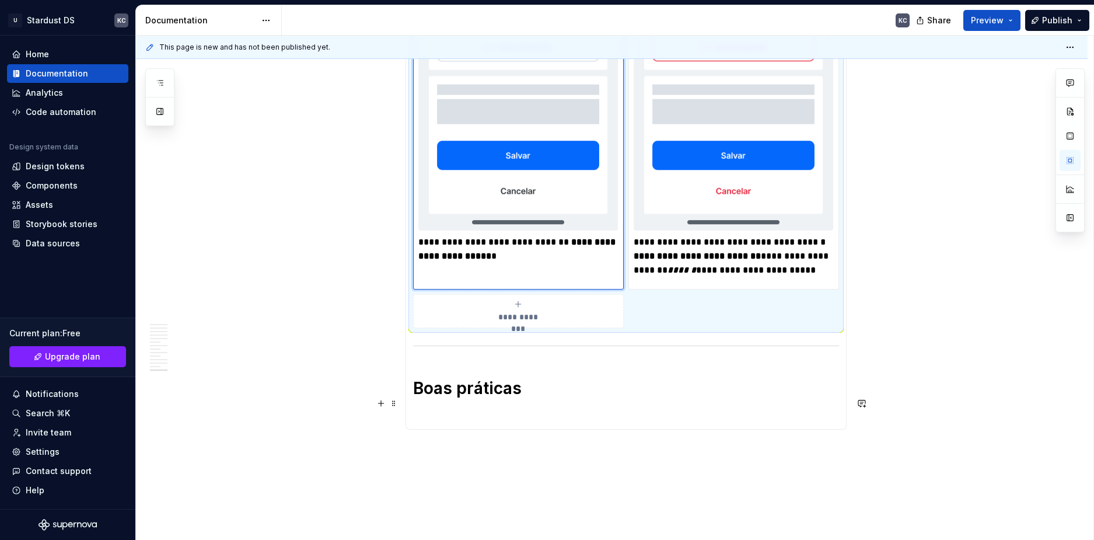
click at [419, 408] on p at bounding box center [626, 415] width 426 height 14
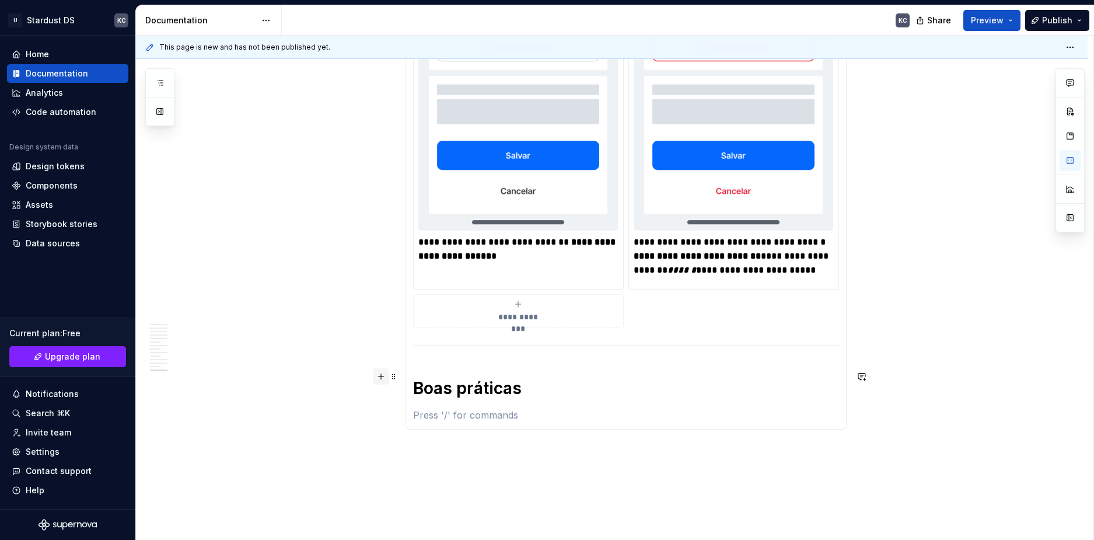
click at [385, 379] on button "button" at bounding box center [381, 376] width 16 height 16
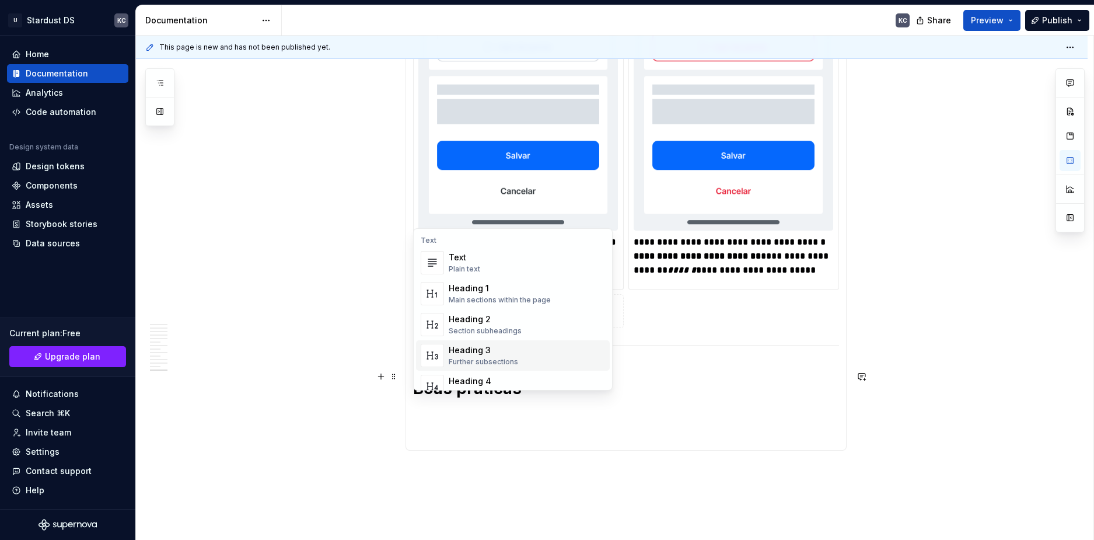
click at [482, 353] on div "Heading 3" at bounding box center [483, 350] width 69 height 12
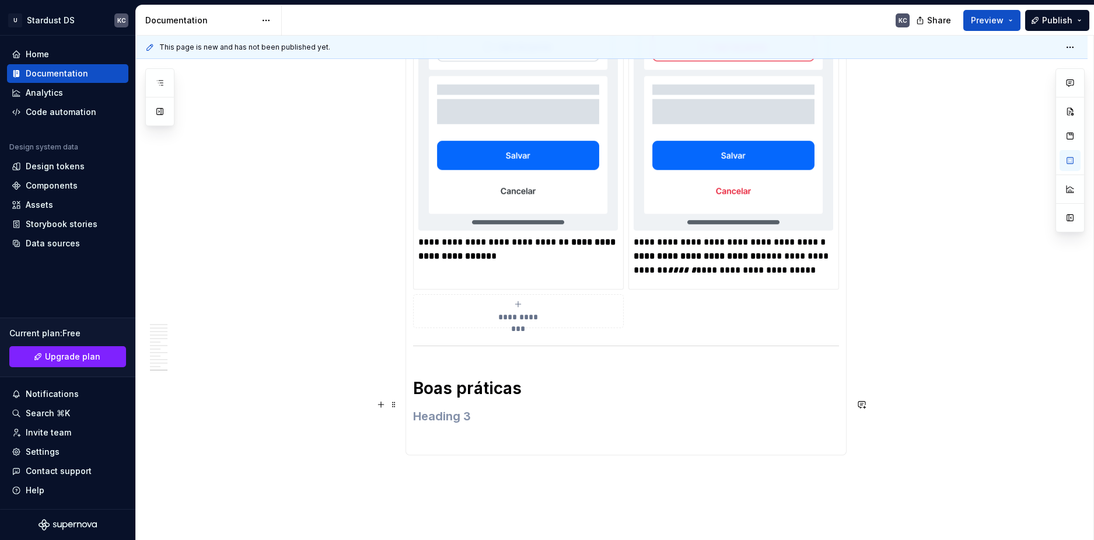
click at [445, 408] on h3 at bounding box center [626, 416] width 426 height 16
click at [465, 434] on p at bounding box center [626, 441] width 426 height 14
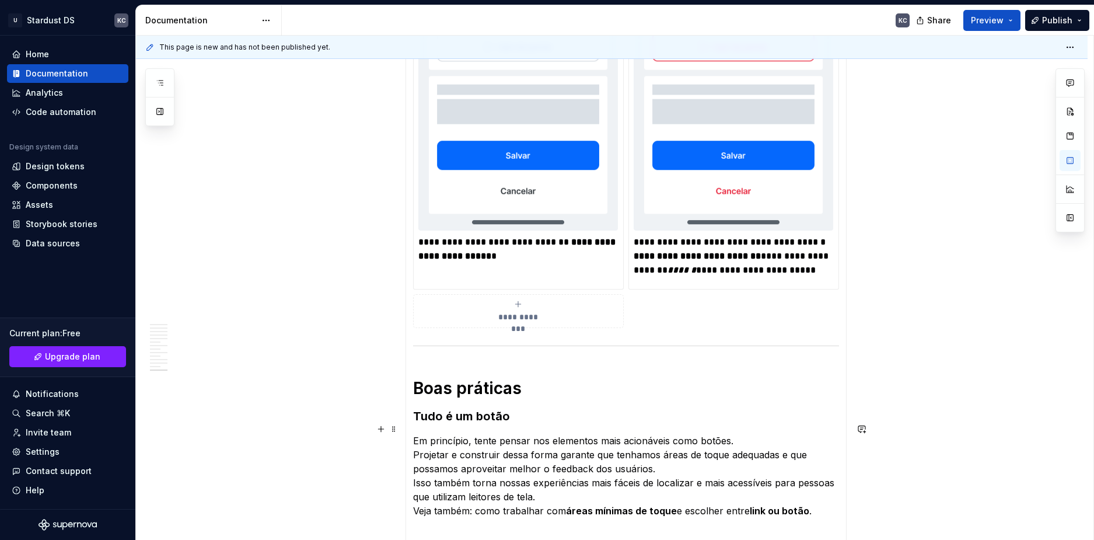
click at [413, 434] on p "Em princípio, tente pensar nos elementos mais acionáveis como botões. Projetar …" at bounding box center [626, 476] width 426 height 84
click at [416, 499] on p "Em princípio, tente pensar nos elementos mais acionáveis como botões. Projetar …" at bounding box center [626, 476] width 426 height 84
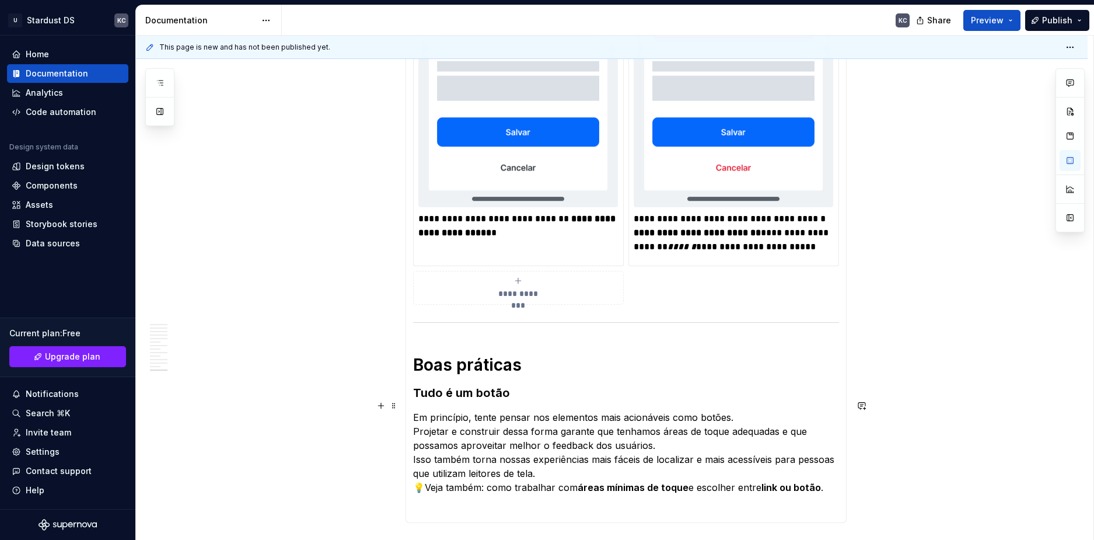
click at [545, 461] on p "Em princípio, tente pensar nos elementos mais acionáveis como botões. Projetar …" at bounding box center [626, 452] width 426 height 84
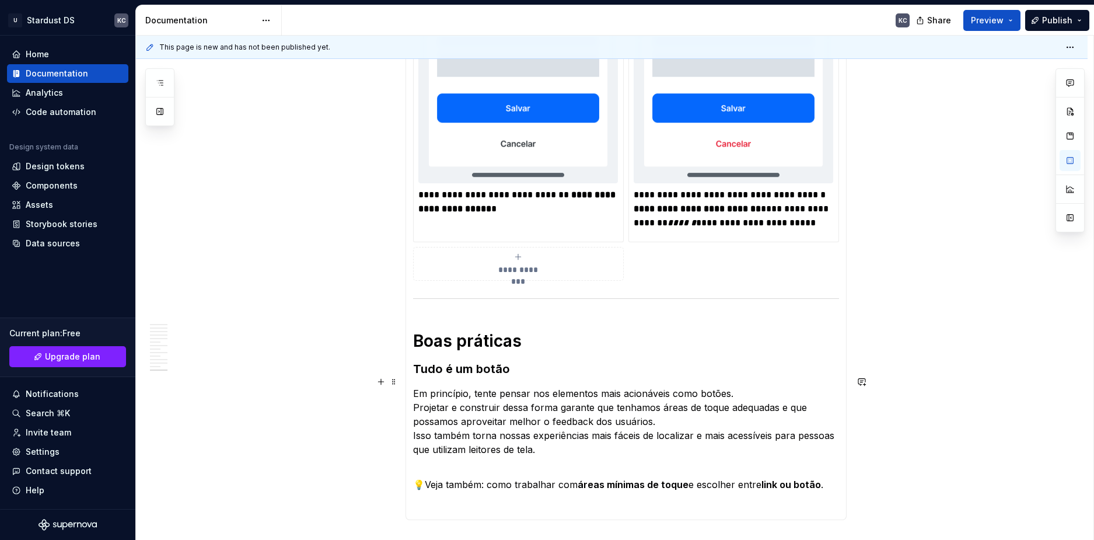
scroll to position [4513, 0]
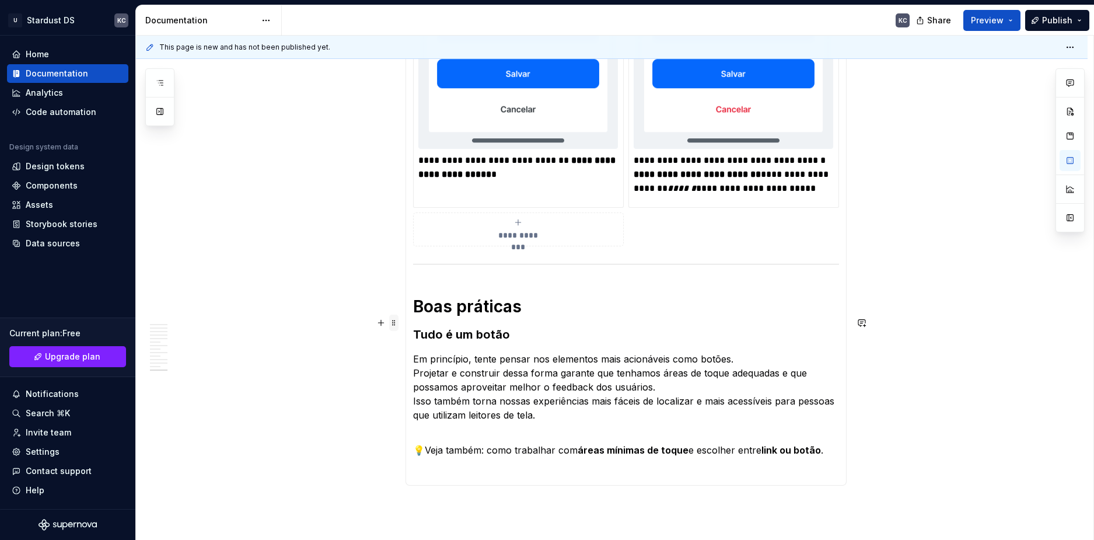
click at [398, 322] on span at bounding box center [393, 323] width 9 height 16
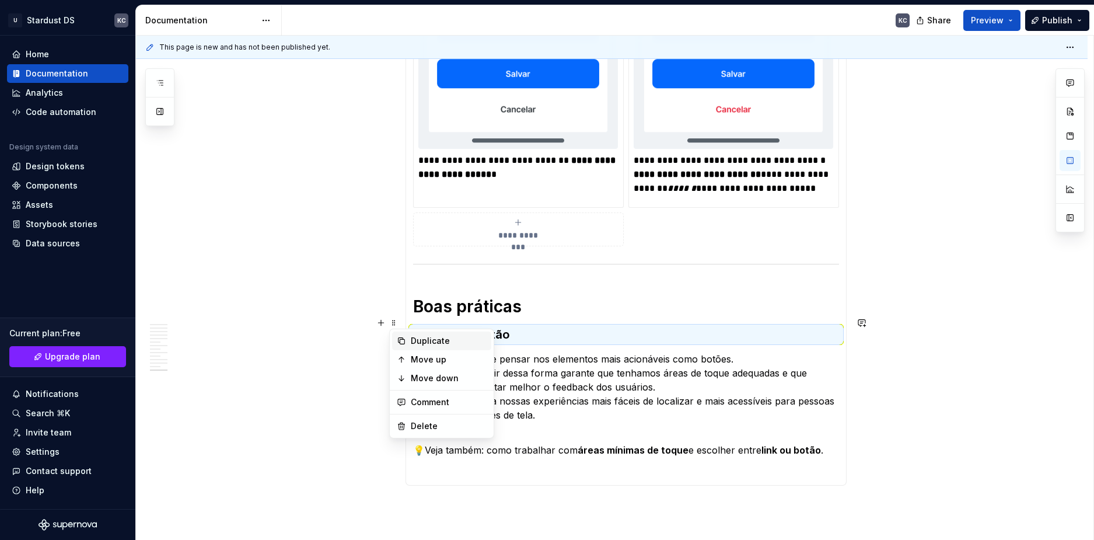
click at [407, 344] on div "Duplicate" at bounding box center [441, 341] width 99 height 19
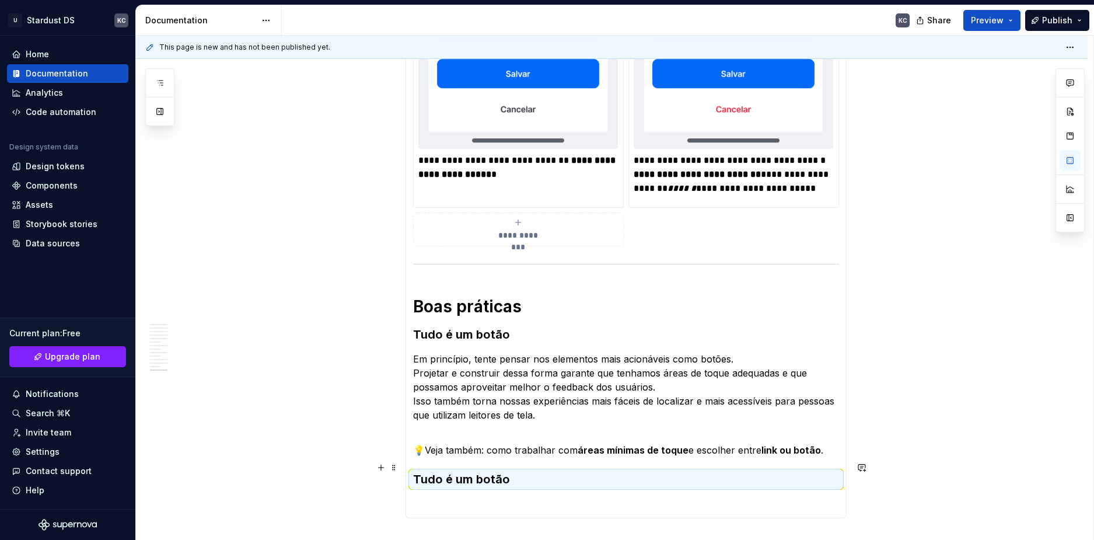
click at [445, 471] on h3 "Tudo é um botão" at bounding box center [626, 479] width 426 height 16
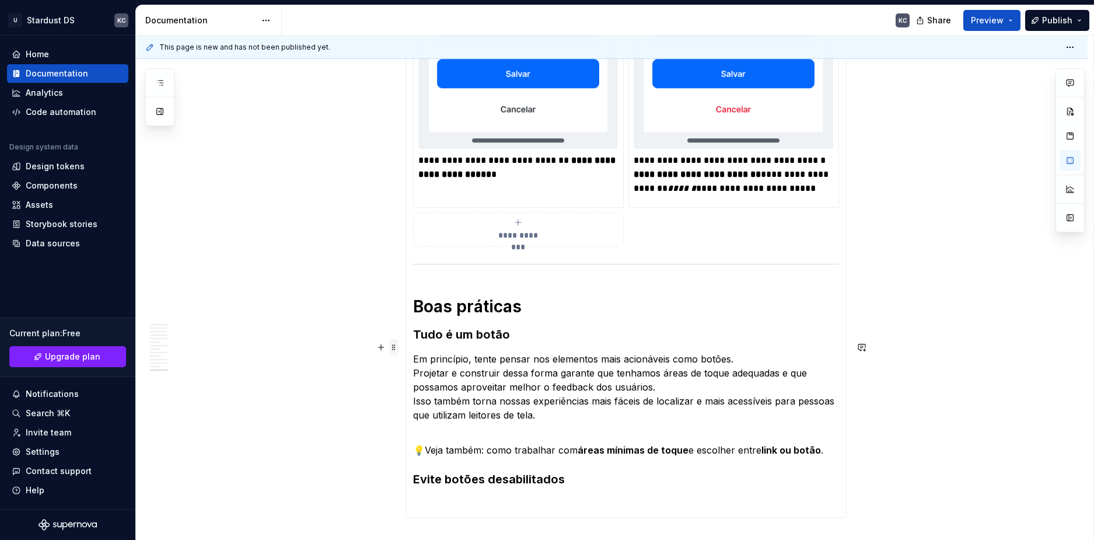
click at [395, 349] on span at bounding box center [393, 347] width 9 height 16
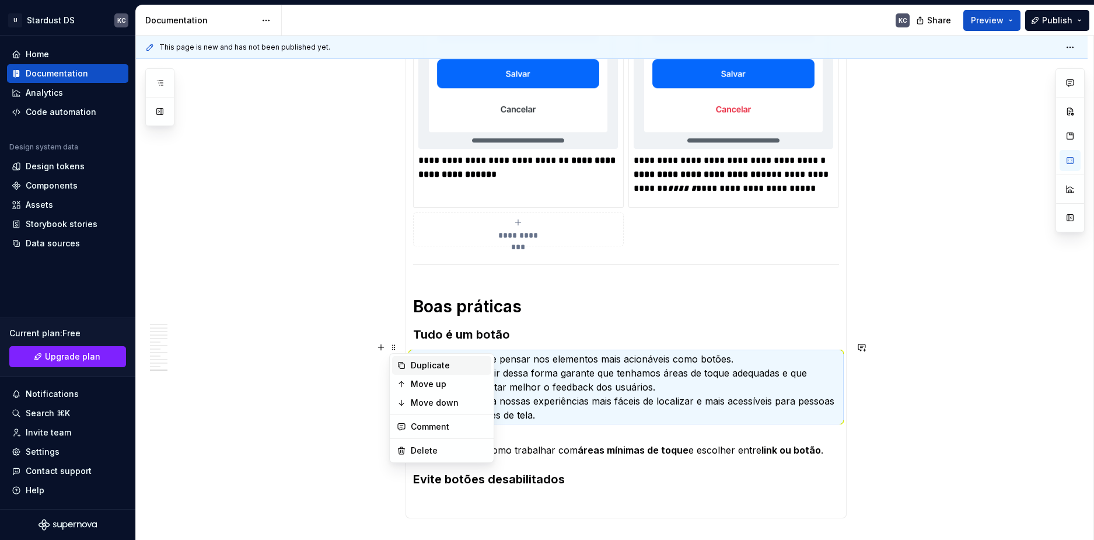
click at [419, 367] on div "Duplicate" at bounding box center [449, 366] width 76 height 12
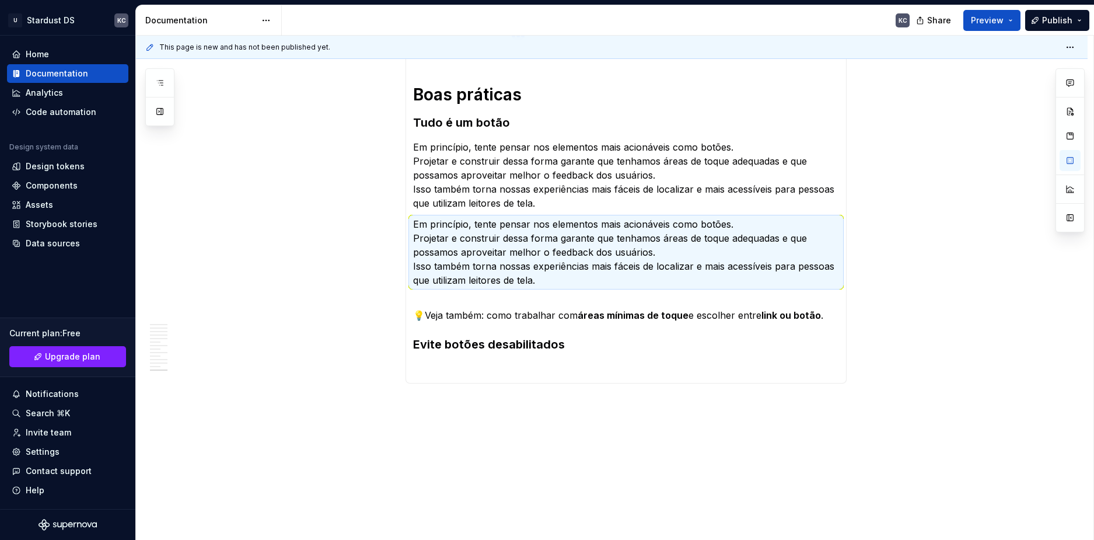
scroll to position [4729, 0]
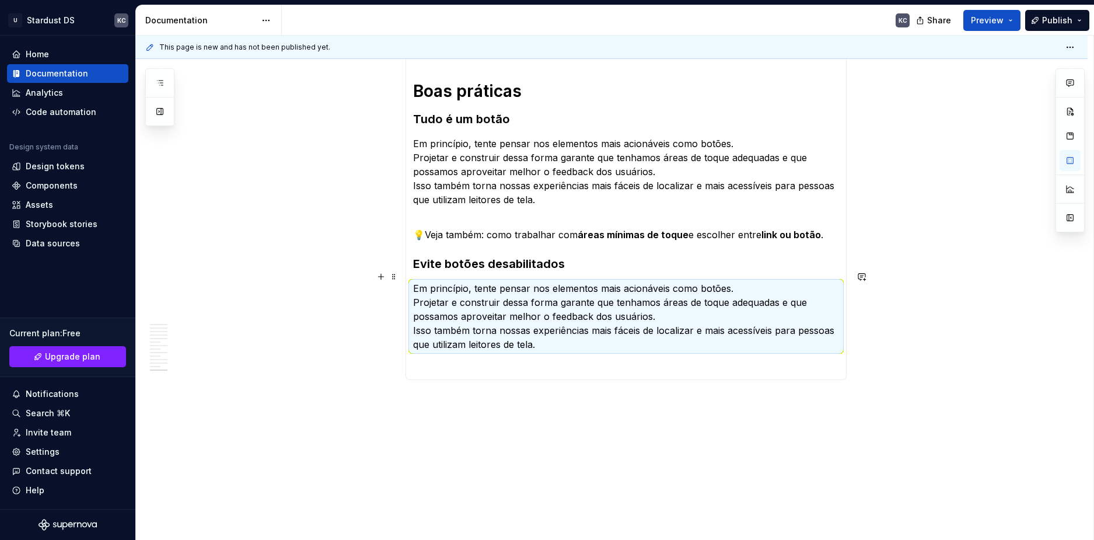
click at [511, 292] on p "Em princípio, tente pensar nos elementos mais acionáveis como botões. Projetar …" at bounding box center [626, 316] width 426 height 70
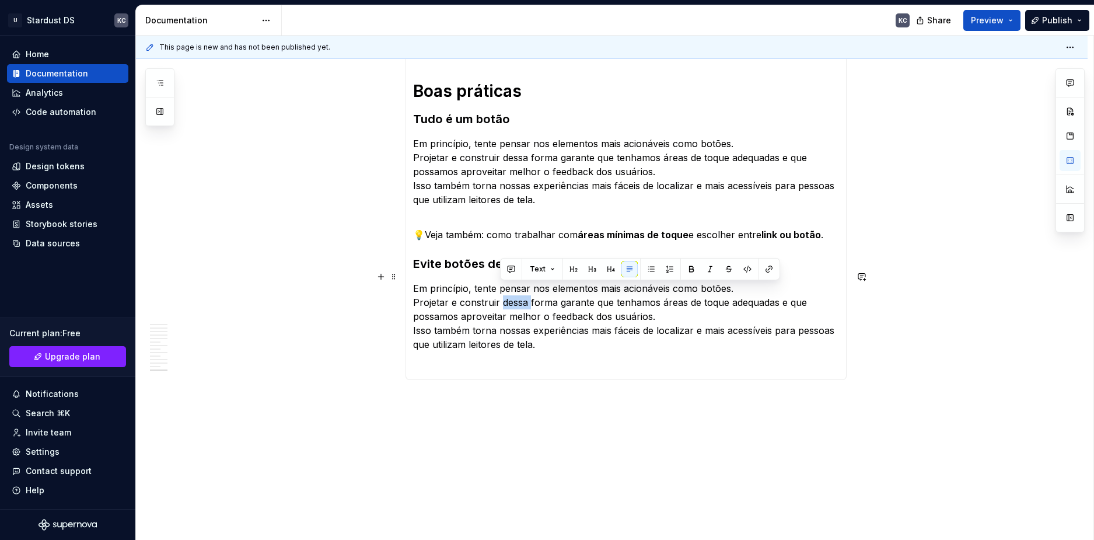
click at [511, 292] on p "Em princípio, tente pensar nos elementos mais acionáveis como botões. Projetar …" at bounding box center [626, 316] width 426 height 70
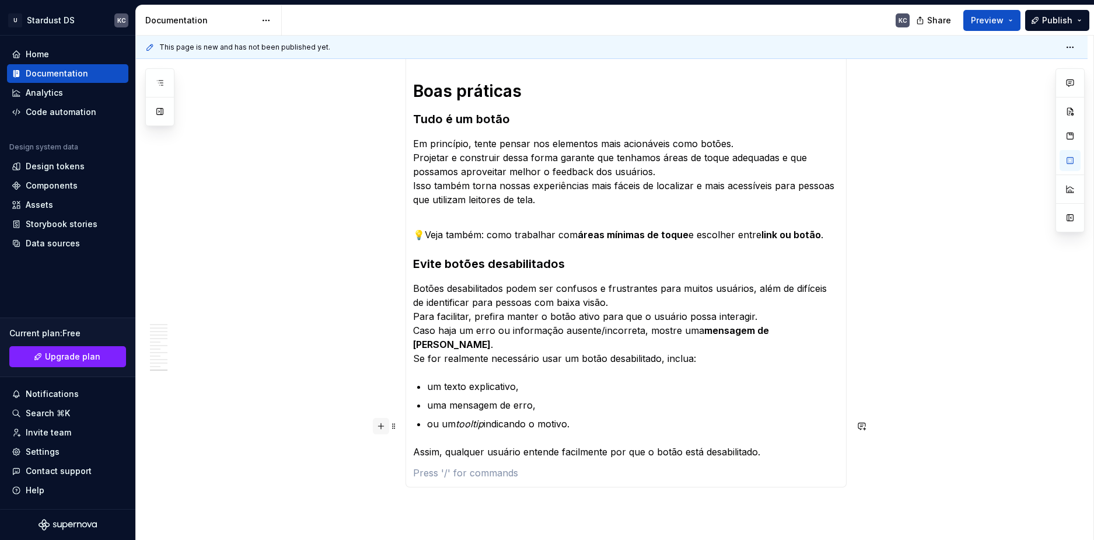
click at [382, 429] on button "button" at bounding box center [381, 426] width 16 height 16
click at [437, 466] on p at bounding box center [626, 473] width 426 height 14
click at [393, 468] on span at bounding box center [393, 468] width 9 height 16
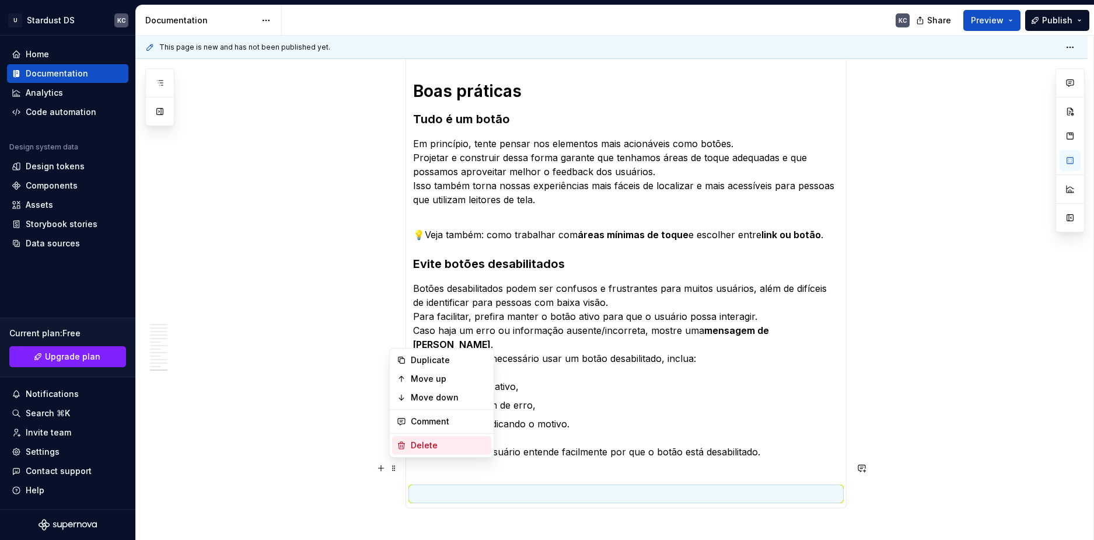
click at [419, 451] on div "Delete" at bounding box center [441, 445] width 99 height 19
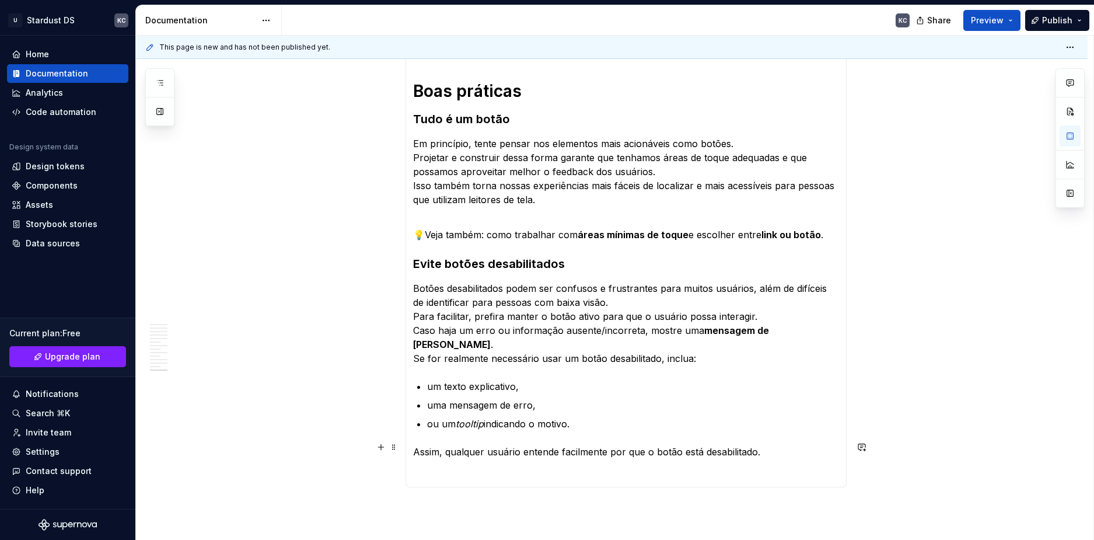
click at [434, 466] on p at bounding box center [626, 473] width 426 height 14
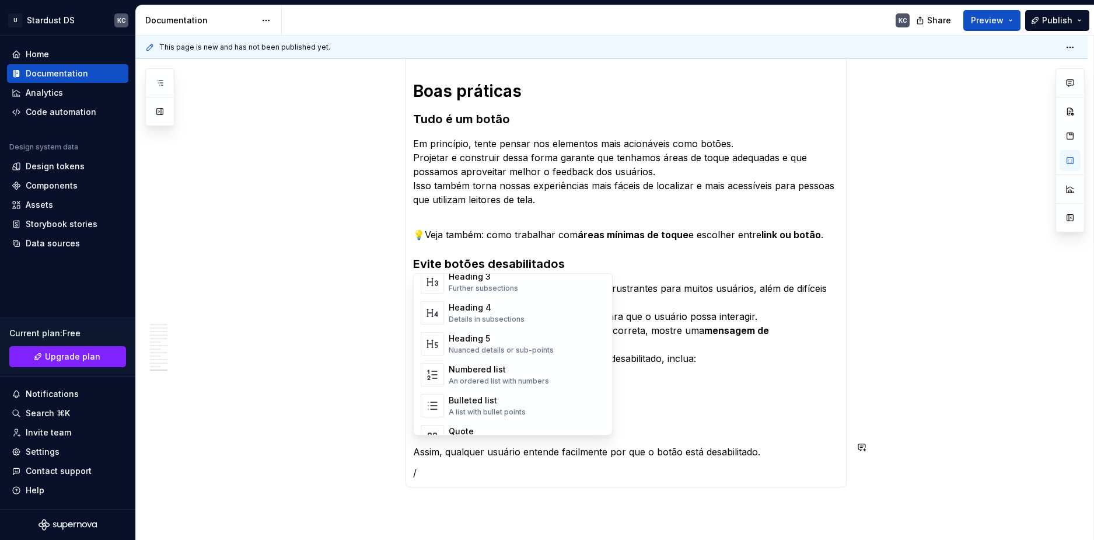
scroll to position [292, 0]
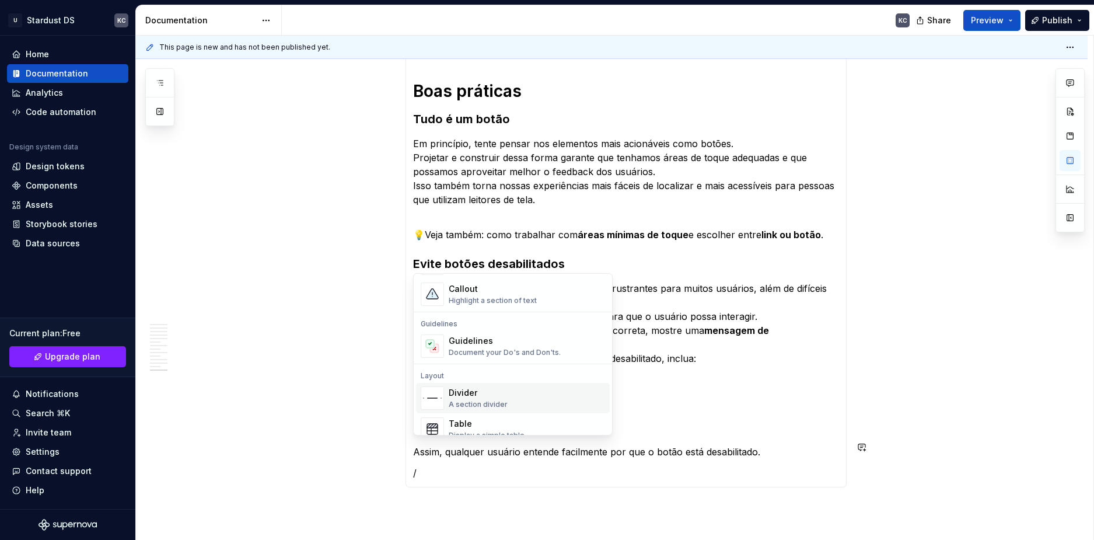
click at [476, 353] on div "Document your Do's and Don'ts." at bounding box center [505, 352] width 112 height 9
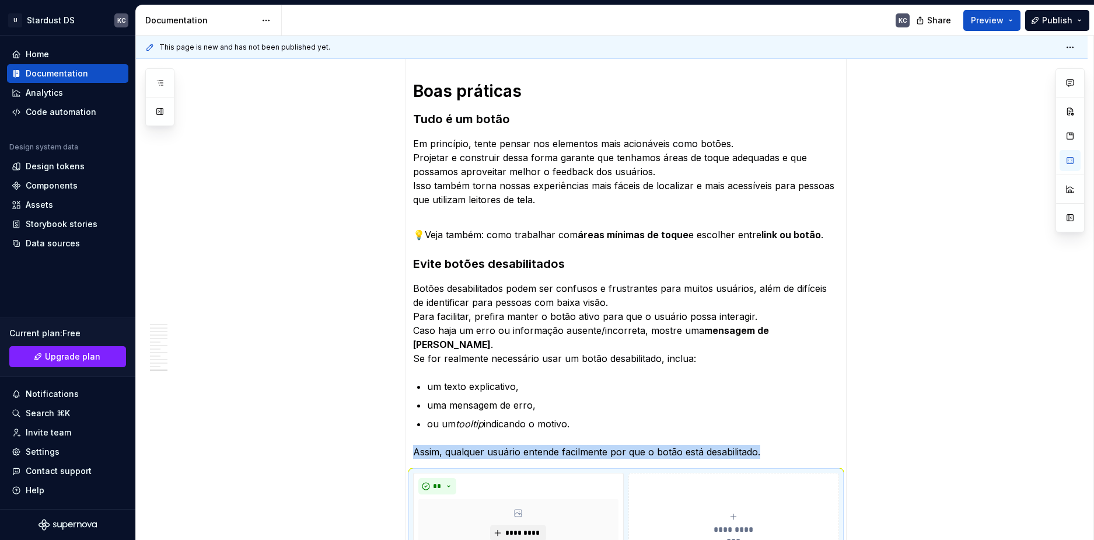
scroll to position [4737, 0]
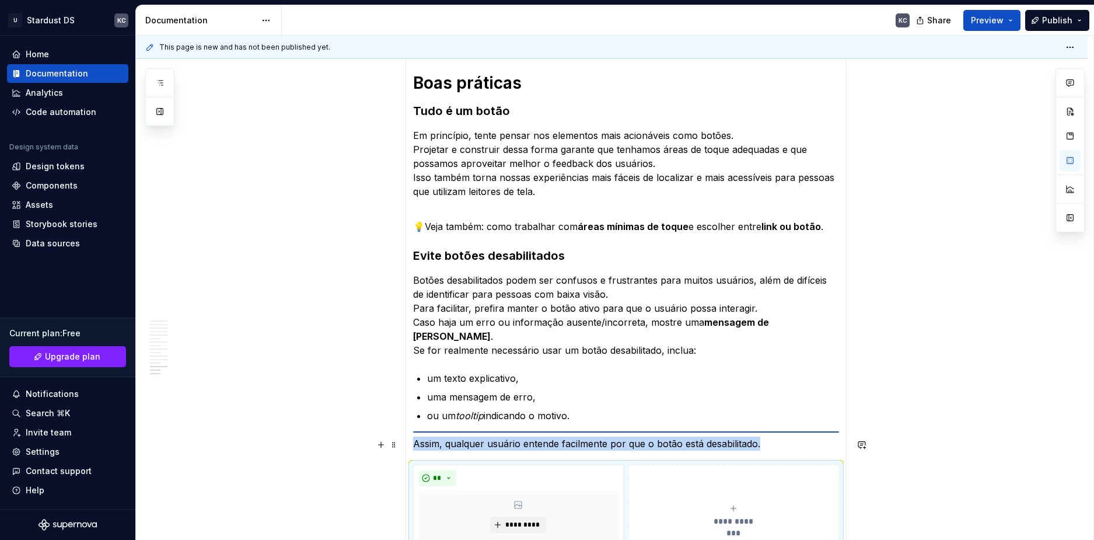
click at [729, 515] on span "**********" at bounding box center [734, 521] width 54 height 12
click at [658, 470] on button "**" at bounding box center [653, 478] width 39 height 16
click at [668, 493] on span "Don't" at bounding box center [686, 493] width 99 height 19
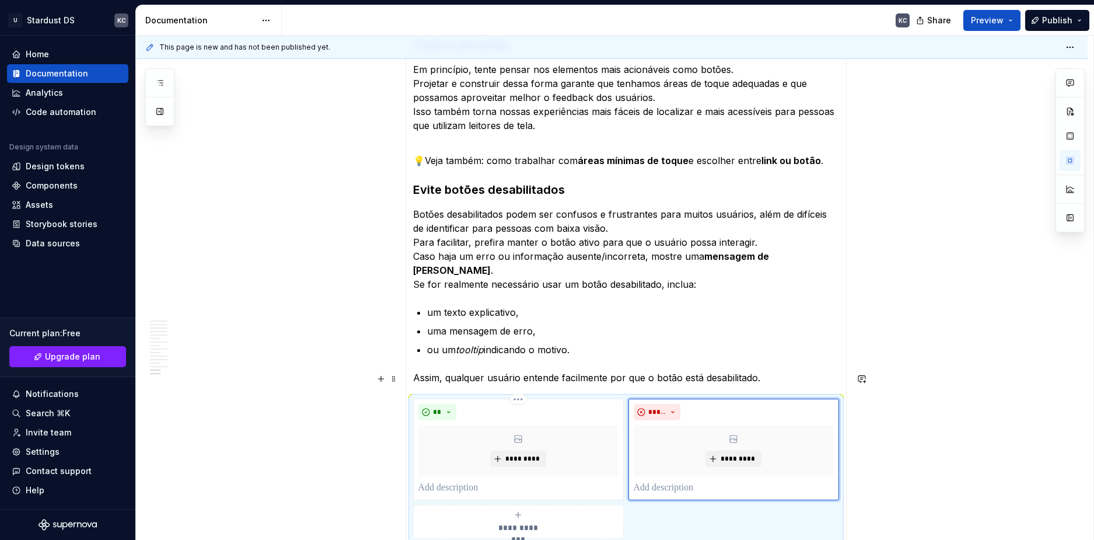
scroll to position [4854, 0]
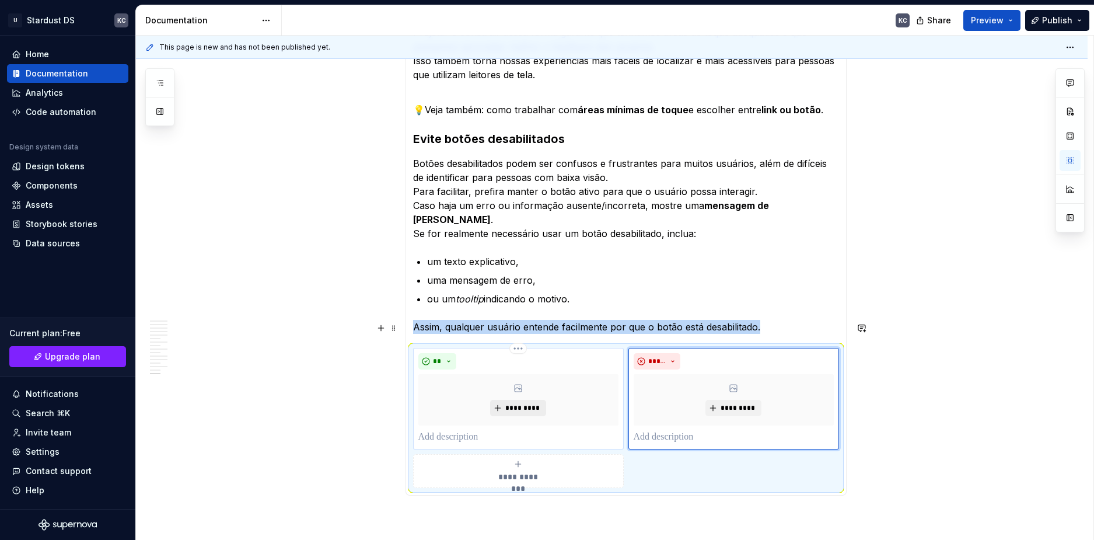
click at [513, 403] on span "*********" at bounding box center [523, 407] width 36 height 9
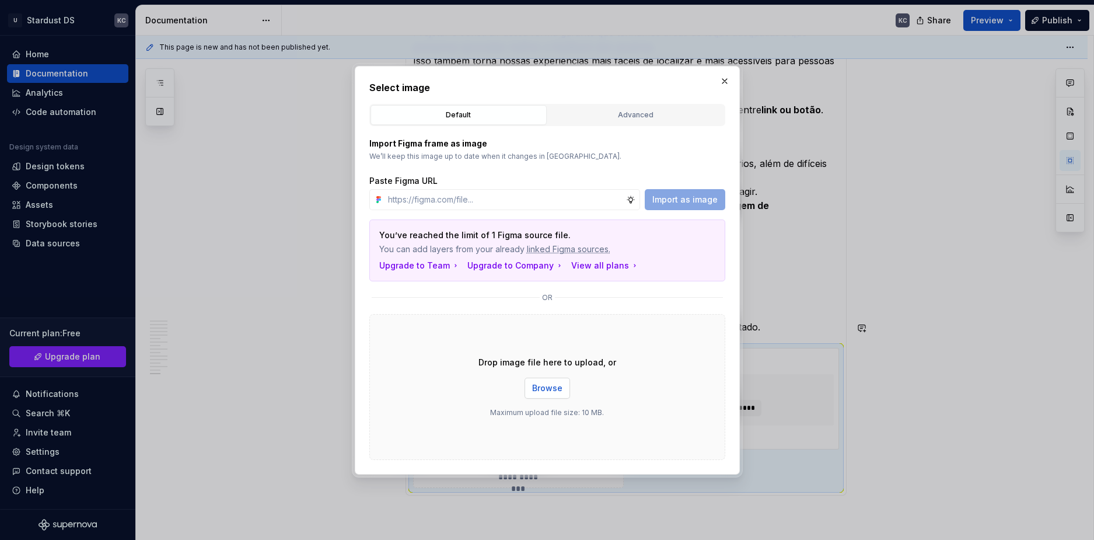
click at [553, 384] on span "Browse" at bounding box center [547, 388] width 30 height 12
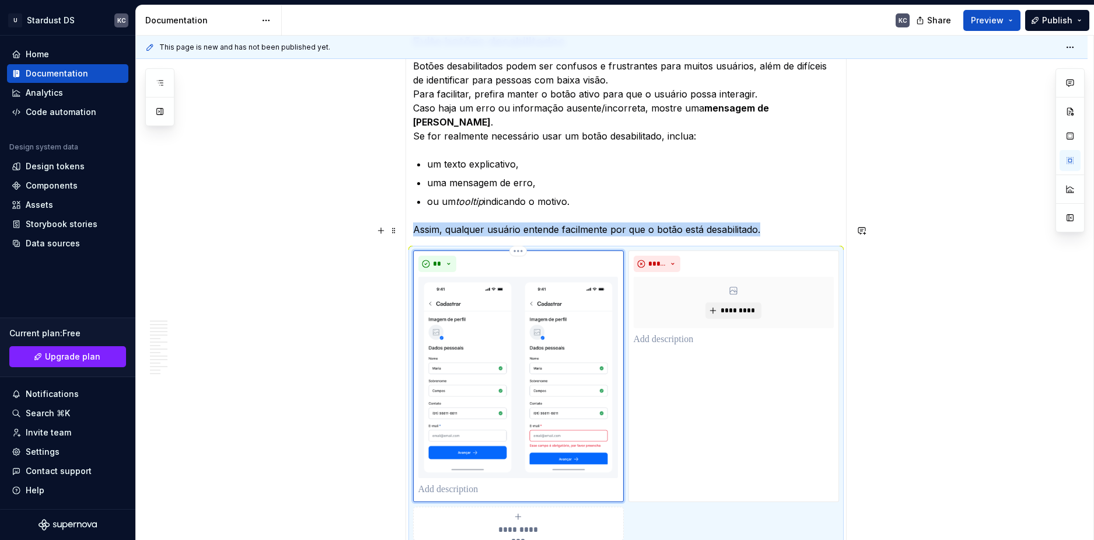
scroll to position [4938, 0]
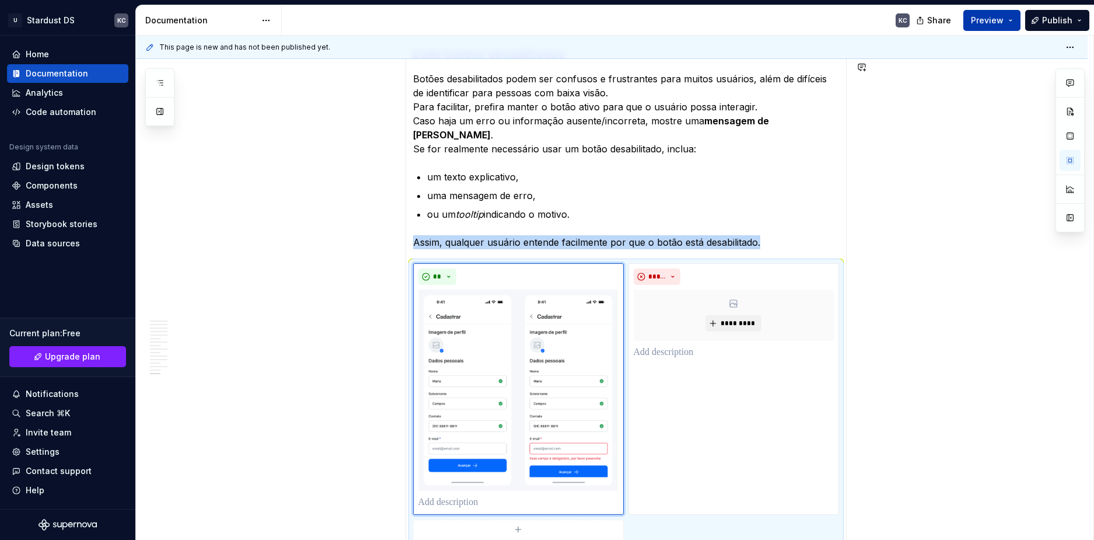
click at [1000, 20] on span "Preview" at bounding box center [987, 21] width 33 height 12
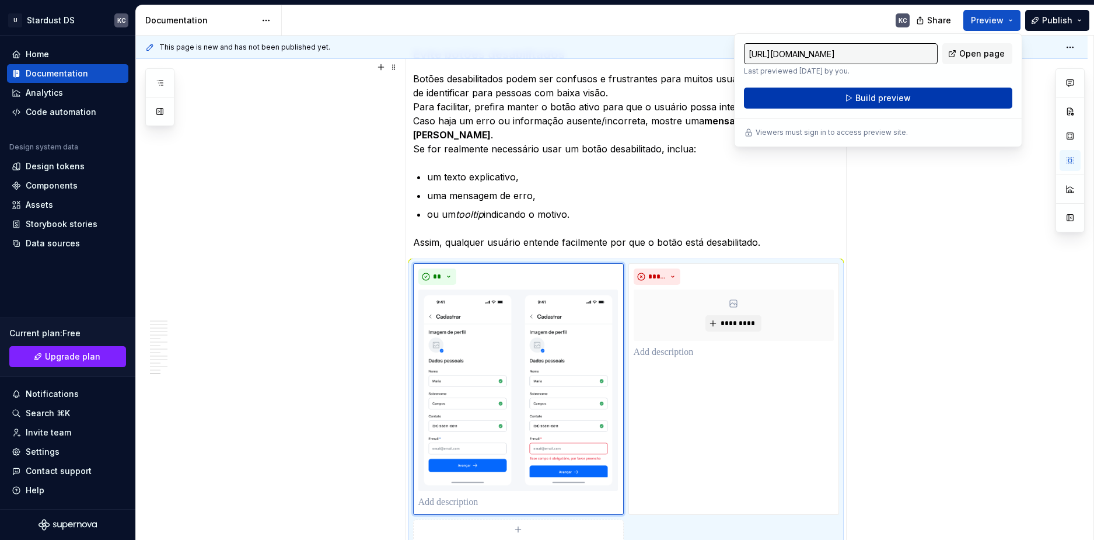
click at [949, 103] on button "Build preview" at bounding box center [878, 98] width 269 height 21
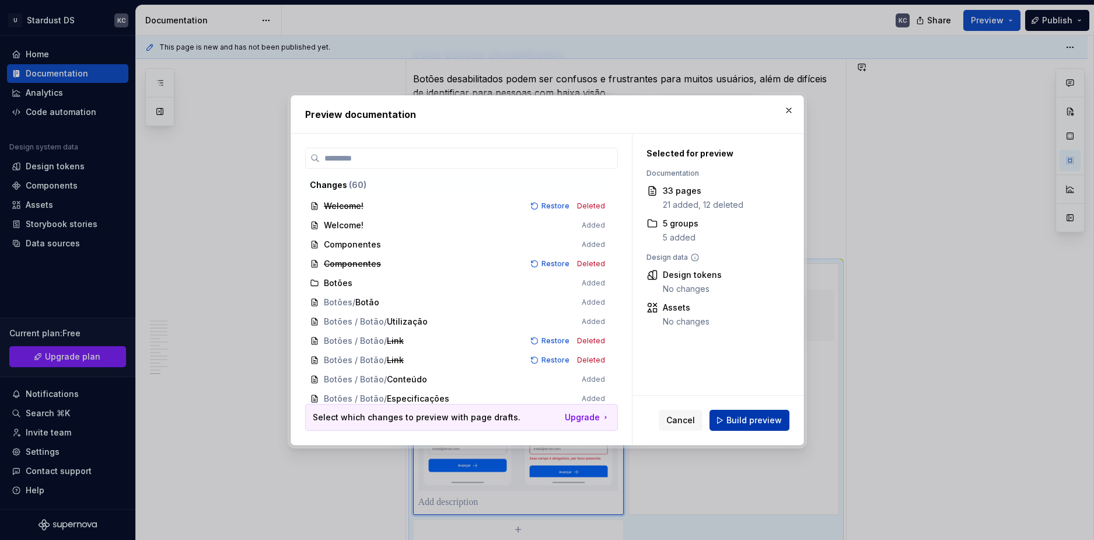
click at [748, 426] on span "Build preview" at bounding box center [754, 420] width 55 height 12
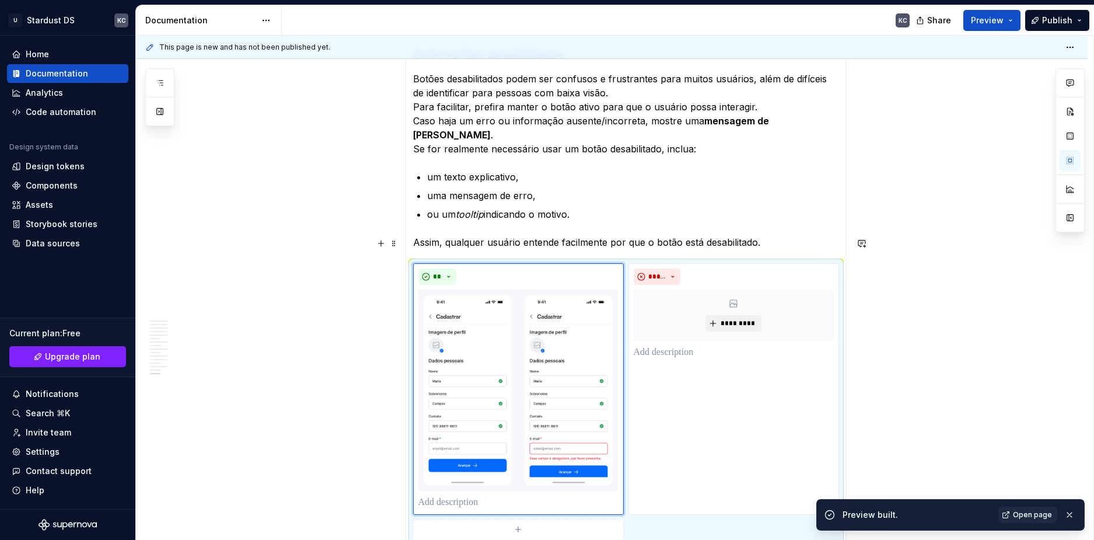
click at [1031, 515] on span "Open page" at bounding box center [1032, 514] width 39 height 9
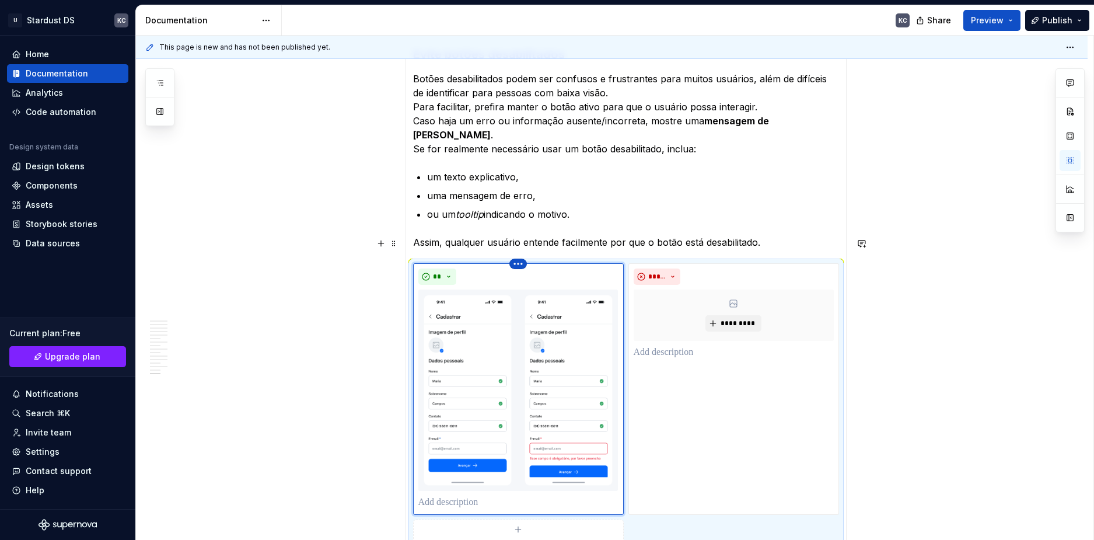
click at [513, 241] on html "U Stardust DS KC Home Documentation Analytics Code automation Design system dat…" at bounding box center [547, 270] width 1094 height 540
click at [550, 257] on div "Delete item" at bounding box center [569, 258] width 76 height 12
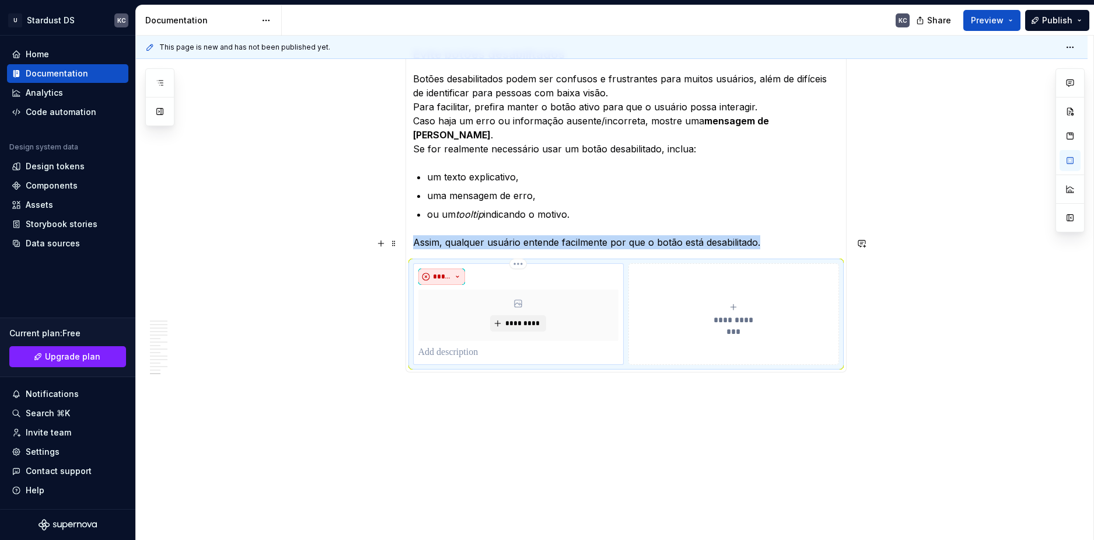
click at [460, 269] on button "*****" at bounding box center [442, 277] width 47 height 16
click at [485, 270] on div "Do" at bounding box center [485, 274] width 62 height 12
click at [741, 302] on div "**********" at bounding box center [734, 313] width 200 height 23
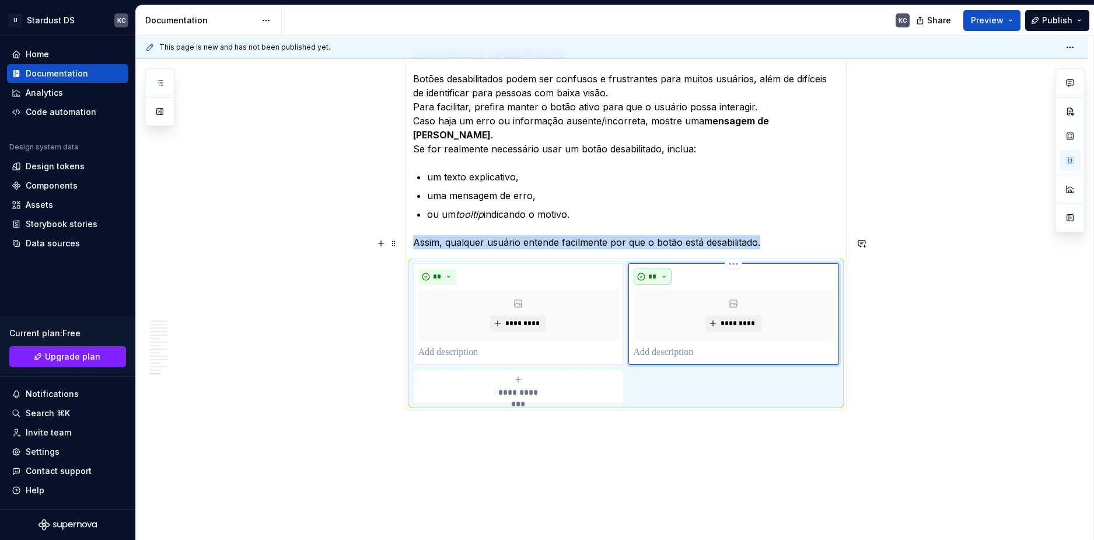
click at [663, 269] on button "**" at bounding box center [653, 277] width 39 height 16
click at [671, 273] on div "Do" at bounding box center [675, 274] width 11 height 12
click at [541, 386] on span "**********" at bounding box center [518, 392] width 54 height 12
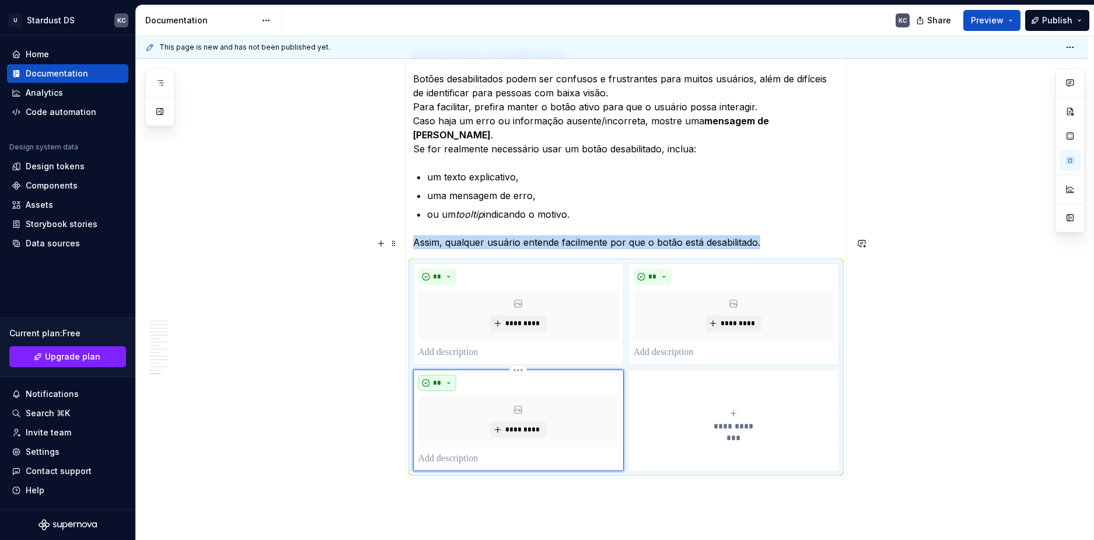
click at [449, 375] on button "**" at bounding box center [438, 383] width 39 height 16
click at [455, 397] on div "Don't" at bounding box center [465, 399] width 22 height 12
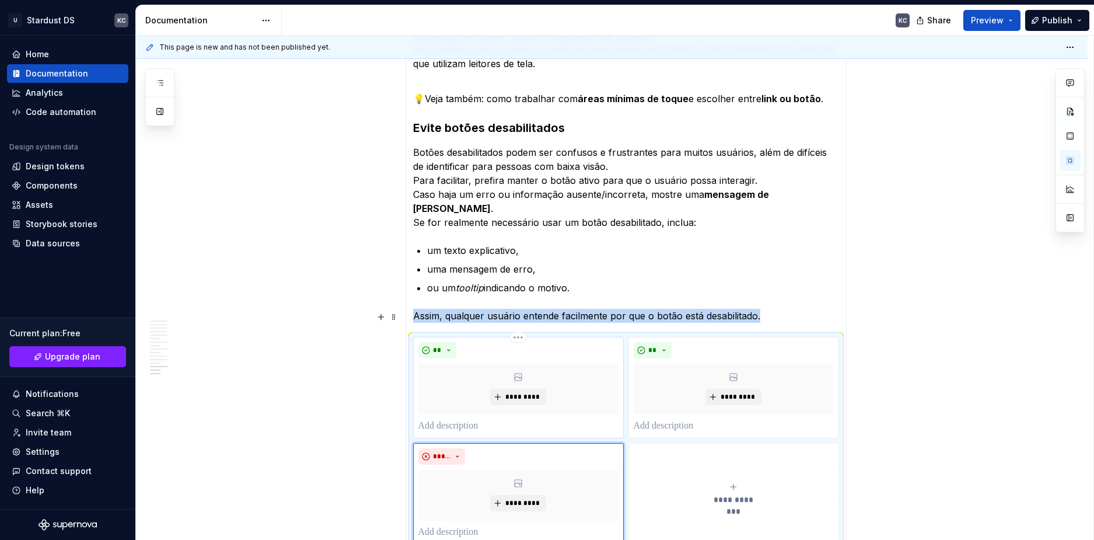
scroll to position [4880, 0]
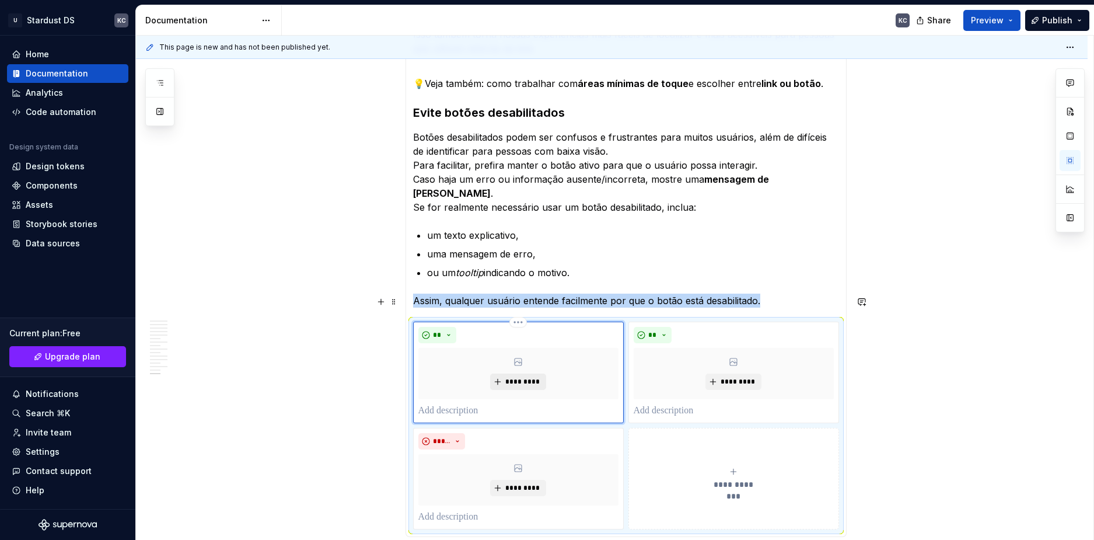
click at [516, 377] on span "*********" at bounding box center [523, 381] width 36 height 9
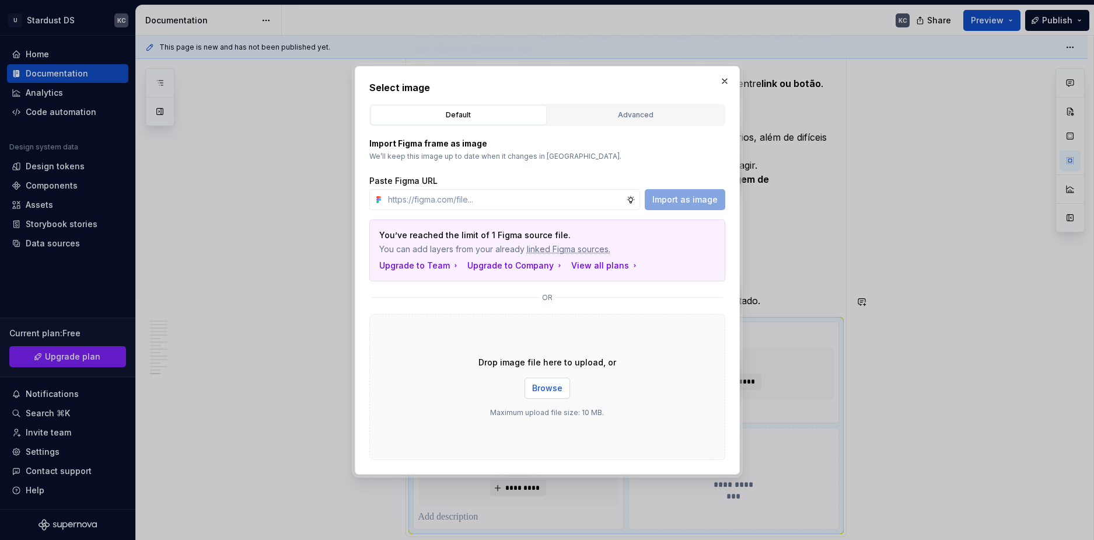
click at [542, 387] on span "Browse" at bounding box center [547, 388] width 30 height 12
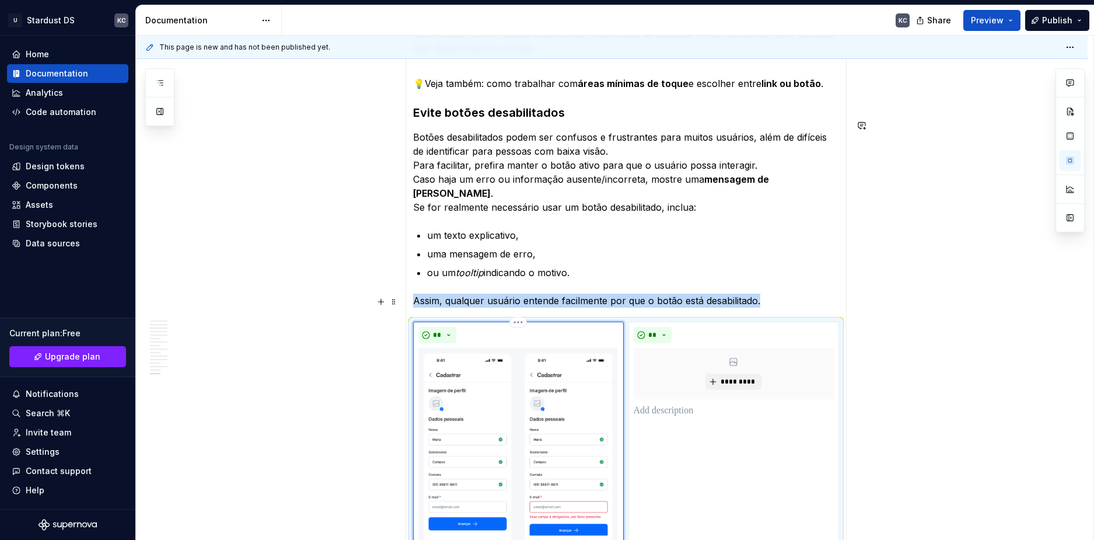
scroll to position [5172, 0]
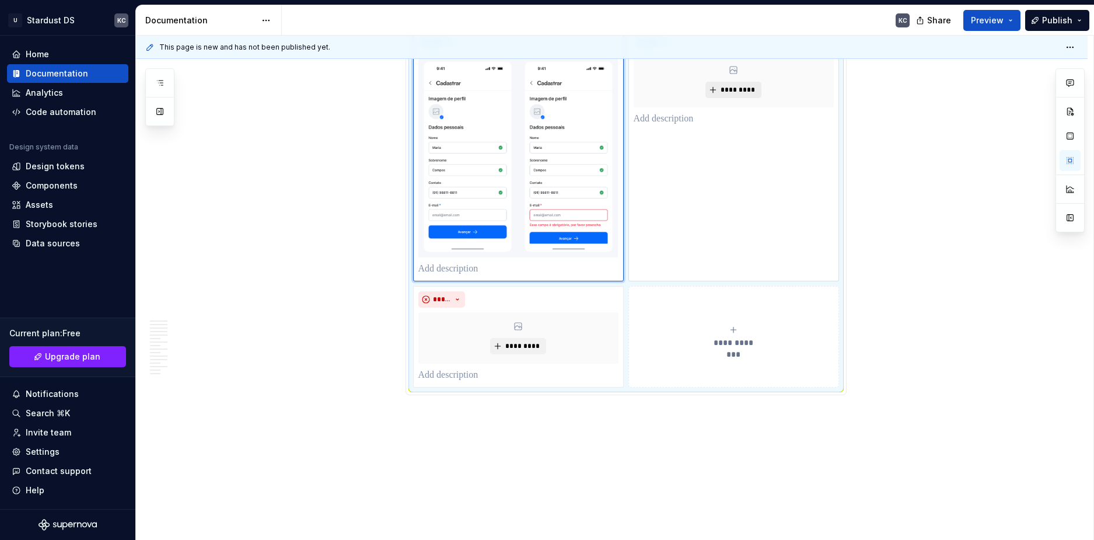
click at [742, 85] on span "*********" at bounding box center [738, 89] width 36 height 9
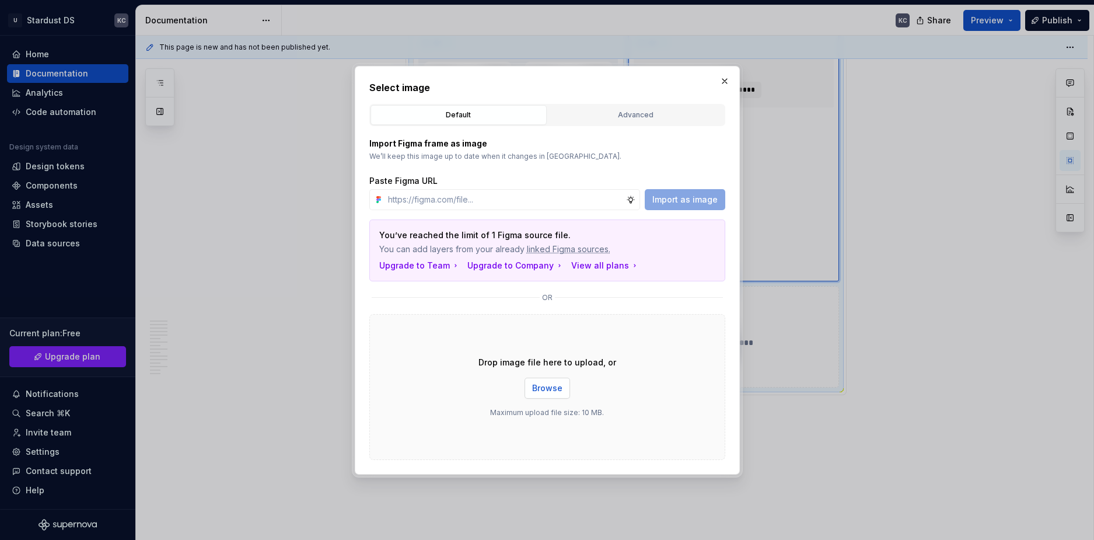
click at [555, 381] on button "Browse" at bounding box center [548, 388] width 46 height 21
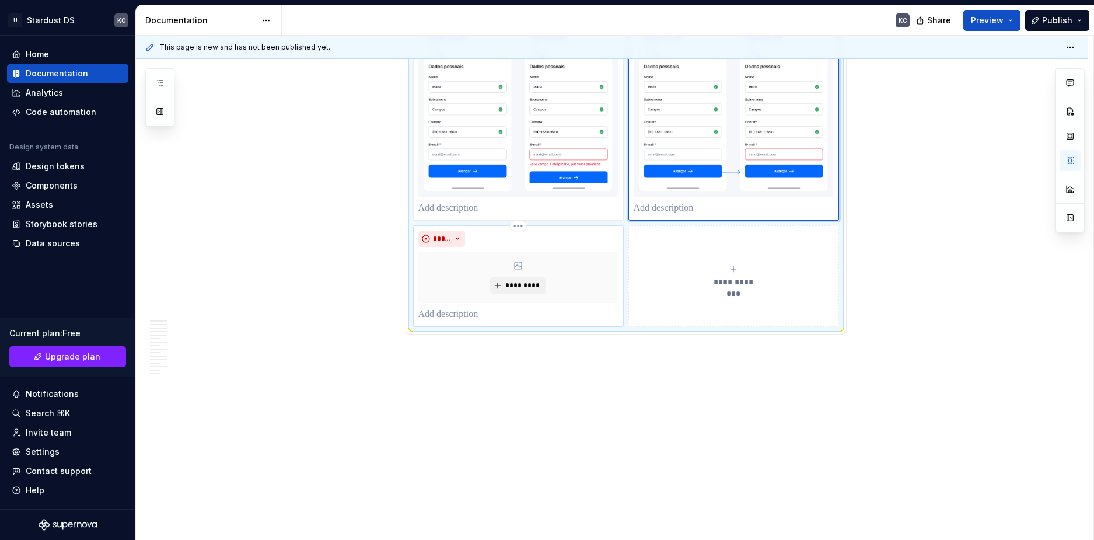
scroll to position [5240, 0]
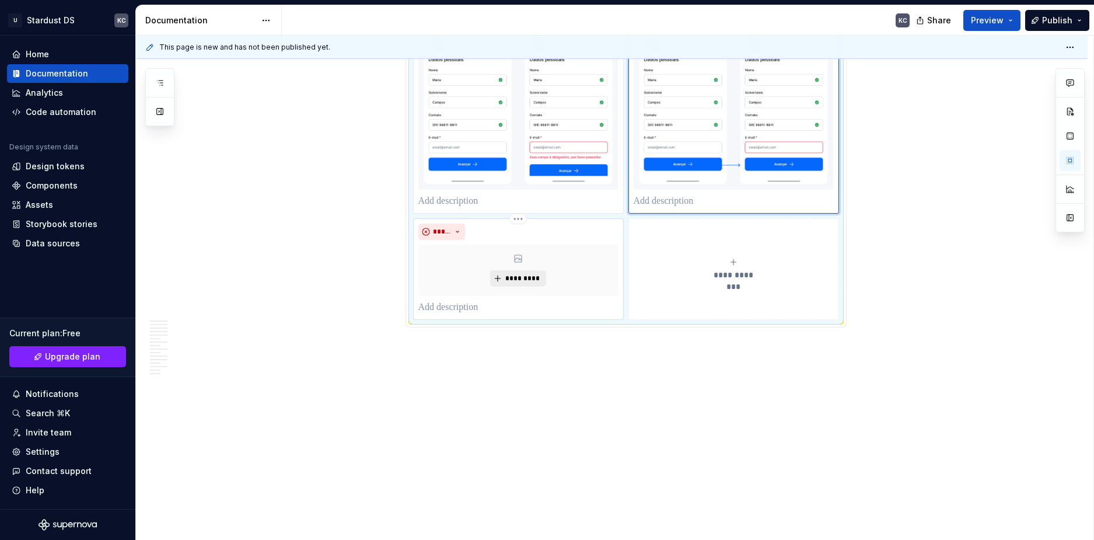
click at [534, 274] on span "*********" at bounding box center [523, 278] width 36 height 9
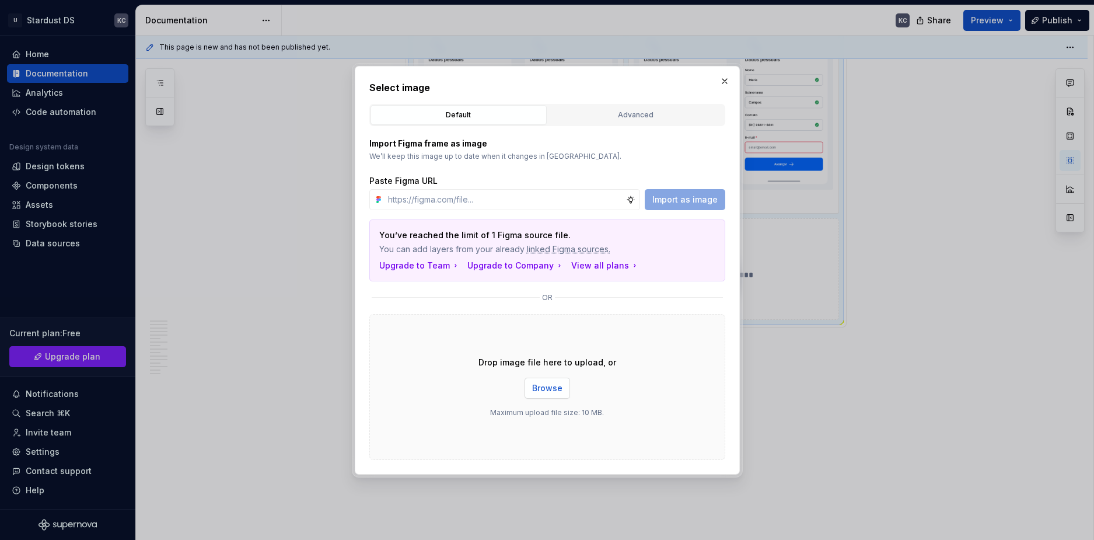
click at [542, 393] on span "Browse" at bounding box center [547, 388] width 30 height 12
drag, startPoint x: 770, startPoint y: 335, endPoint x: 721, endPoint y: 137, distance: 203.9
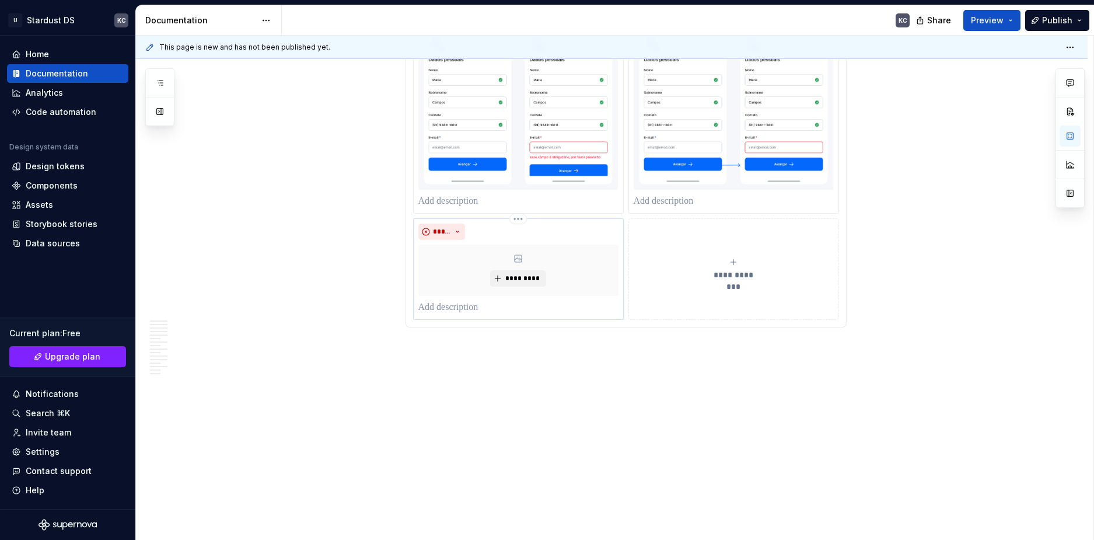
click at [469, 301] on p at bounding box center [519, 308] width 200 height 14
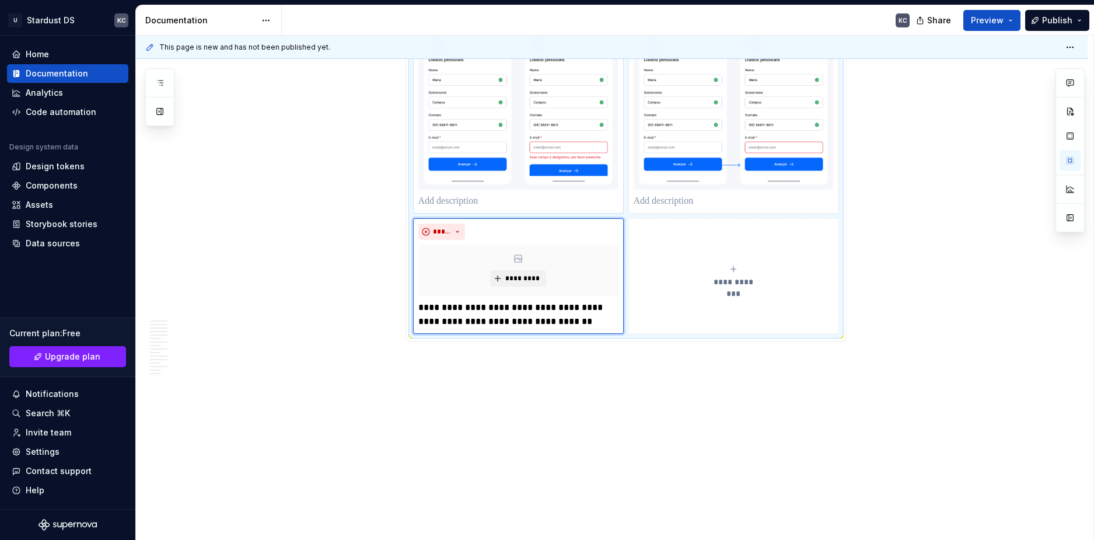
click at [473, 194] on p at bounding box center [519, 201] width 200 height 14
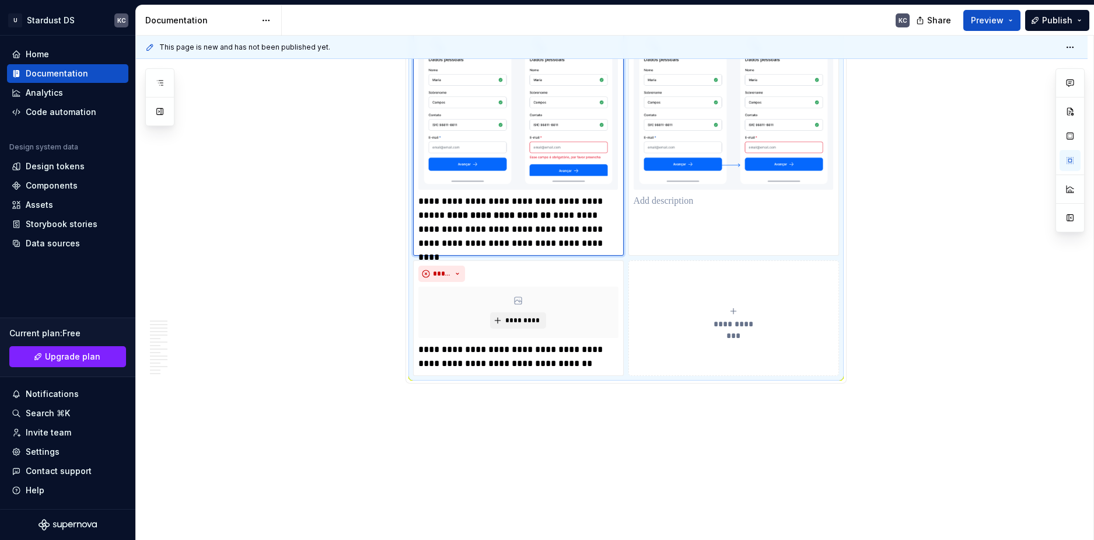
click at [522, 316] on span "*********" at bounding box center [523, 320] width 36 height 9
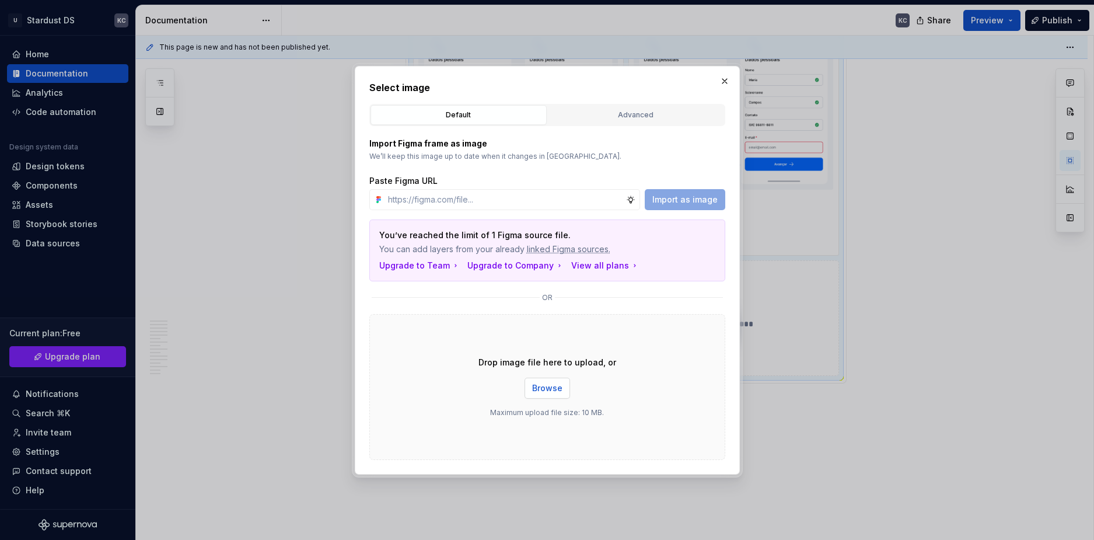
click at [552, 384] on span "Browse" at bounding box center [547, 388] width 30 height 12
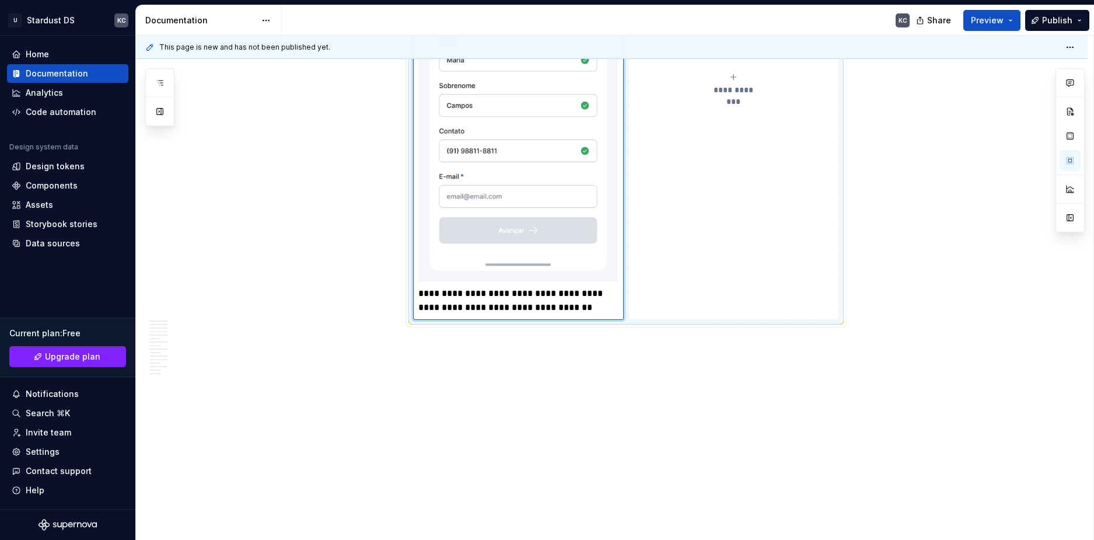
scroll to position [5652, 0]
type textarea "*"
